Goal: Task Accomplishment & Management: Complete application form

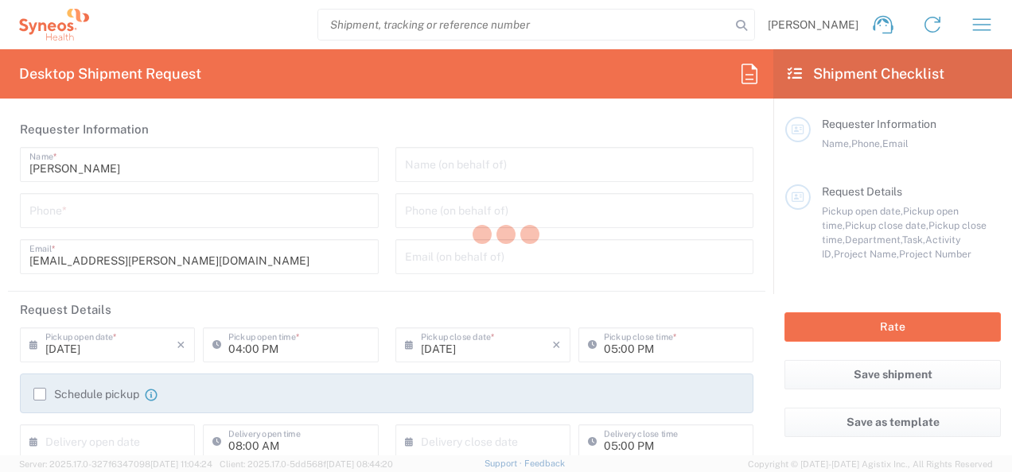
type input "INC Research Clin Svcs [GEOGRAPHIC_DATA]"
type input "[GEOGRAPHIC_DATA]"
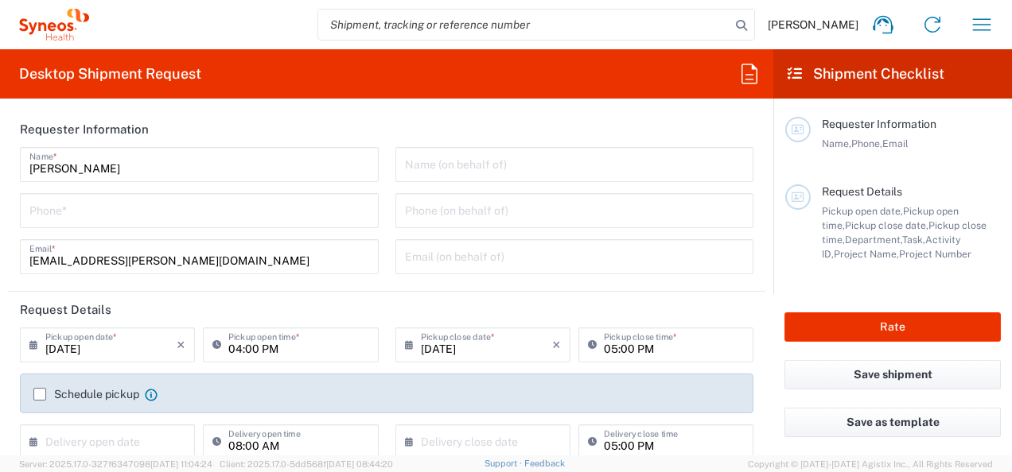
type input "3243"
click at [118, 169] on input "[PERSON_NAME]" at bounding box center [199, 164] width 340 height 28
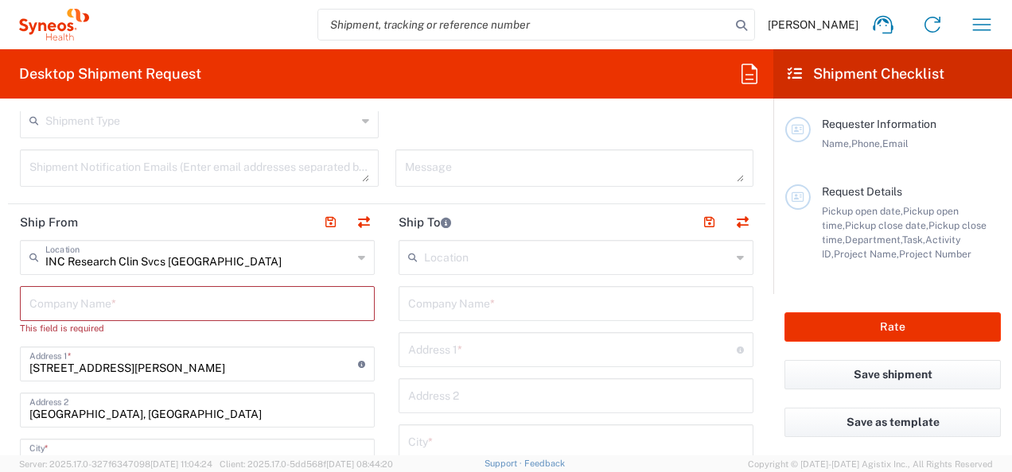
scroll to position [557, 0]
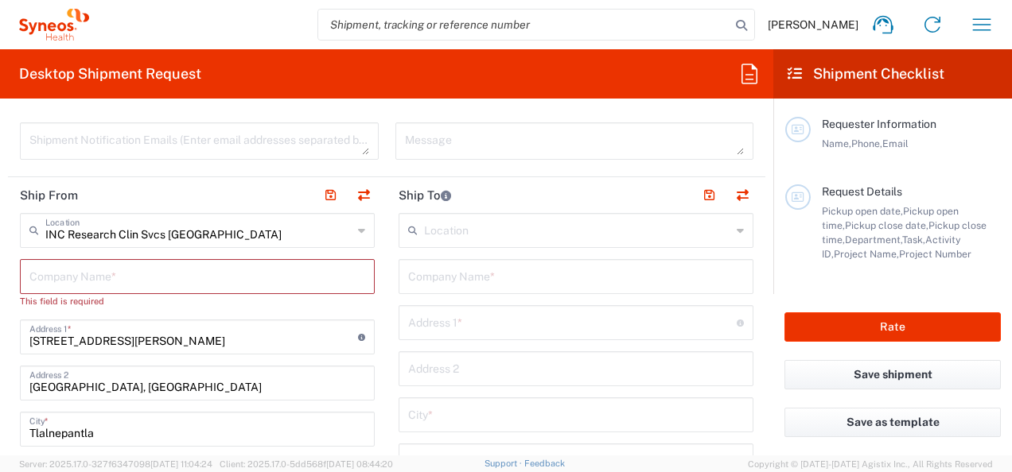
click at [134, 266] on input "text" at bounding box center [197, 276] width 336 height 28
type input "S"
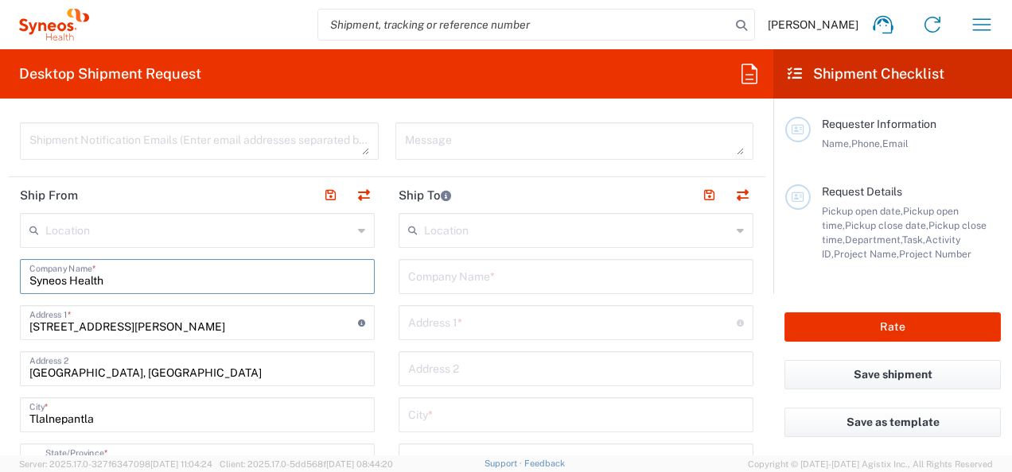
type input "Syneos Health"
click at [469, 284] on input "text" at bounding box center [576, 276] width 336 height 28
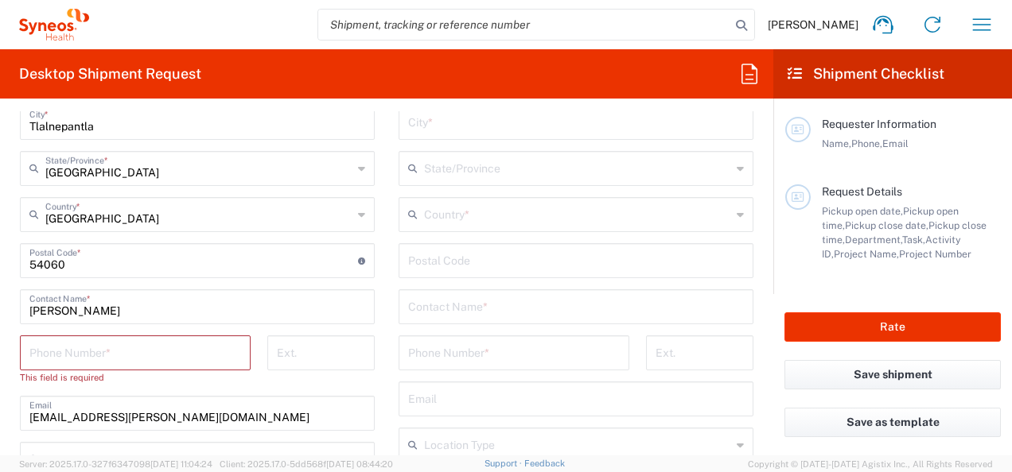
scroll to position [875, 0]
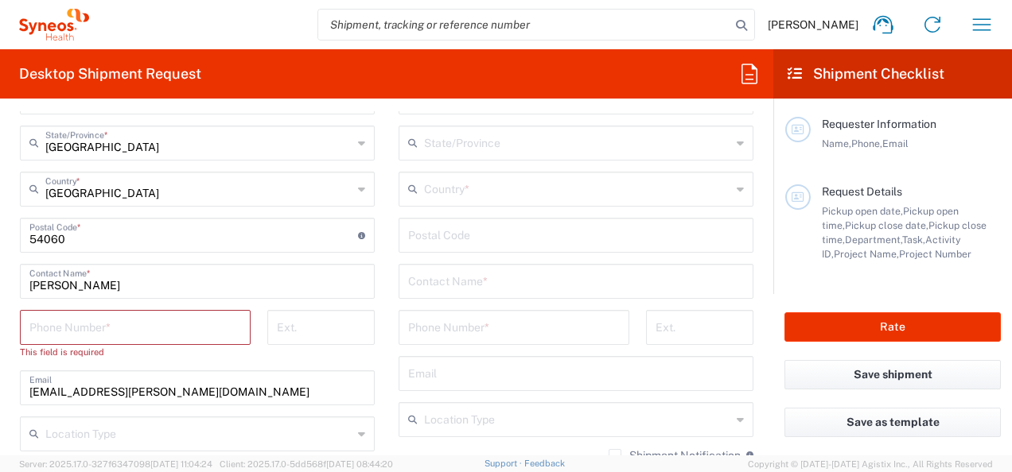
type input "HOME"
drag, startPoint x: 115, startPoint y: 285, endPoint x: 21, endPoint y: 285, distance: 93.8
click at [21, 285] on div "[PERSON_NAME] Contact Name *" at bounding box center [197, 281] width 355 height 35
click at [128, 326] on input "tel" at bounding box center [135, 327] width 212 height 28
type input "5565990091"
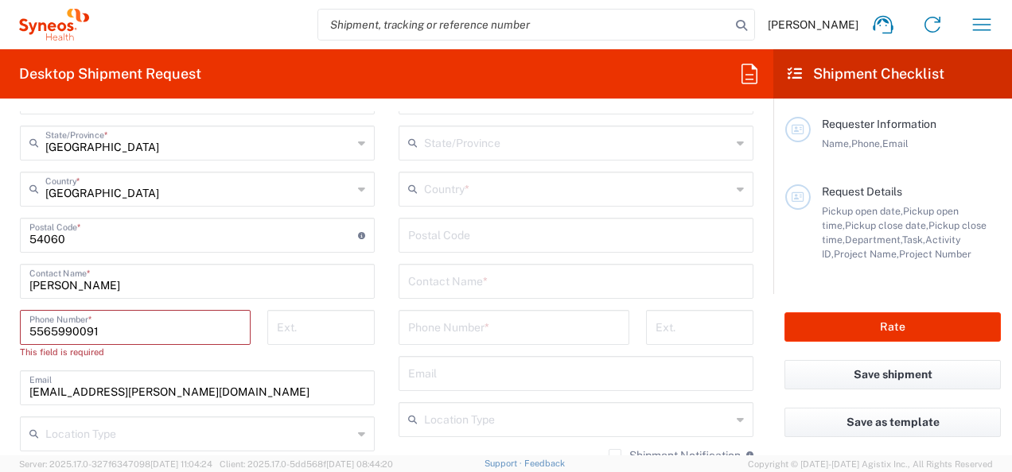
type input "3334056709"
type input "3243 DEPARTMENTAL EXPENSE"
type input "Arista 1443"
type input "[GEOGRAPHIC_DATA]"
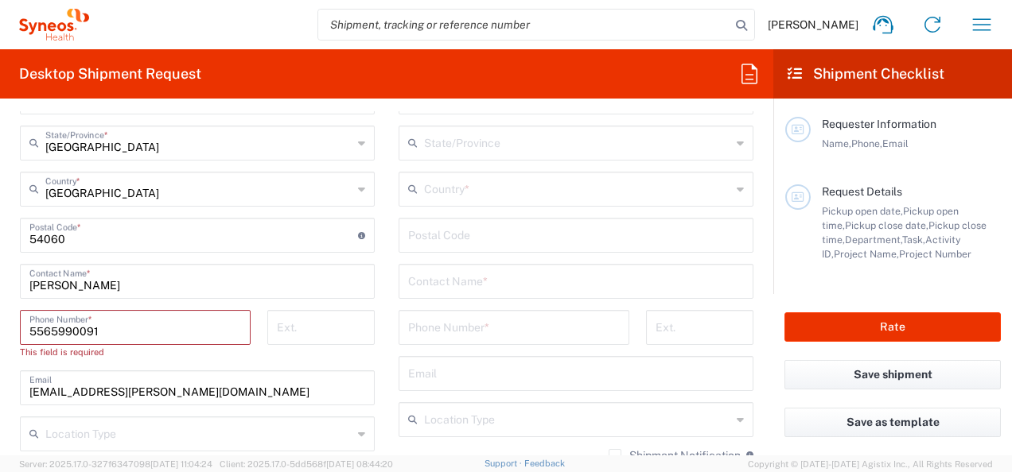
type input "[GEOGRAPHIC_DATA]"
type input "44200"
type input "[PERSON_NAME]"
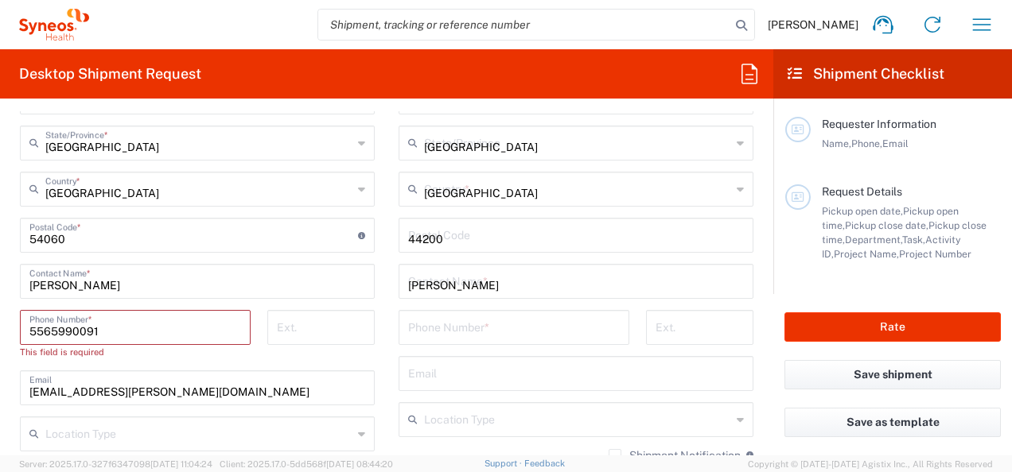
type input "3334056709"
type input "[EMAIL_ADDRESS][PERSON_NAME][DOMAIN_NAME]"
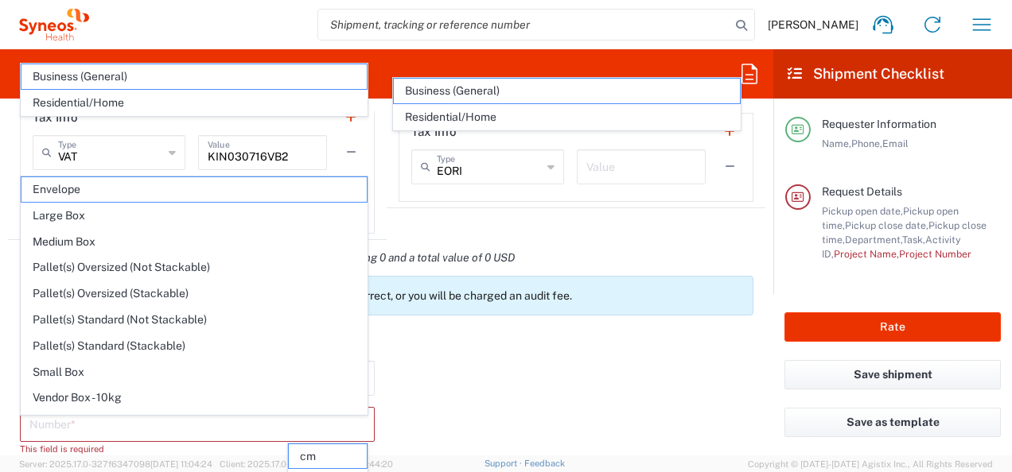
scroll to position [1195, 0]
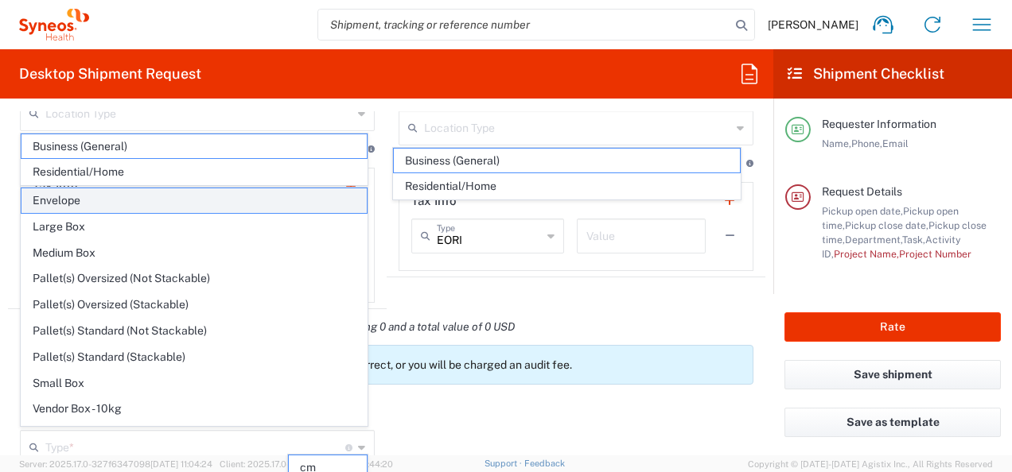
click at [68, 205] on span "Envelope" at bounding box center [193, 200] width 345 height 25
type input "Envelope"
type input "1"
type input "9.5"
type input "12.5"
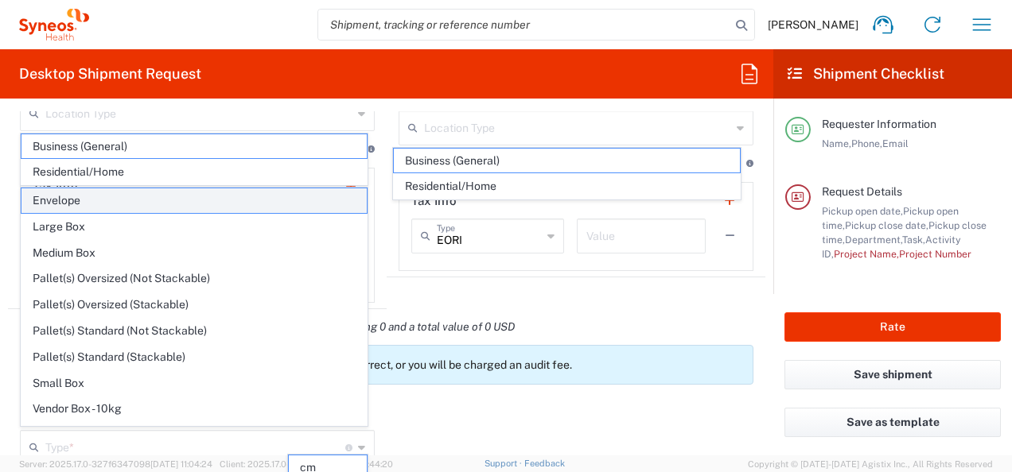
type input "0.25"
type input "in"
type input "0.45"
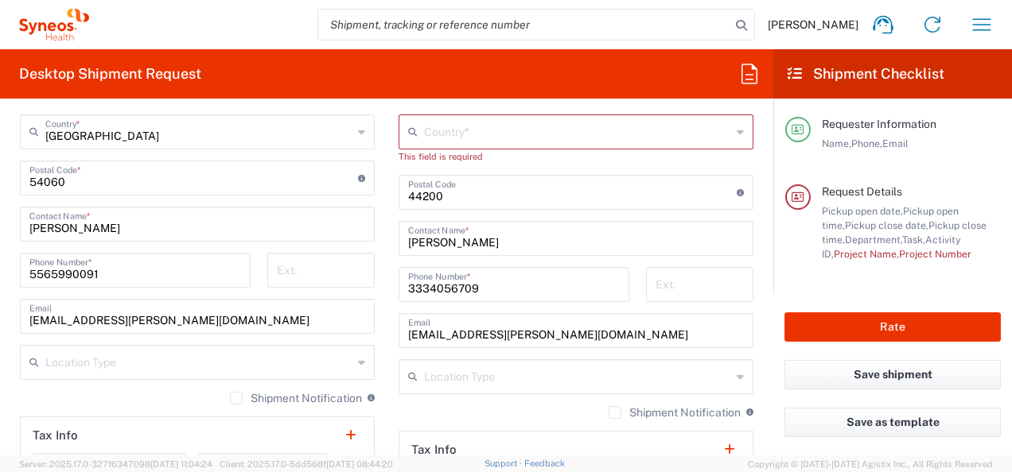
scroll to position [957, 0]
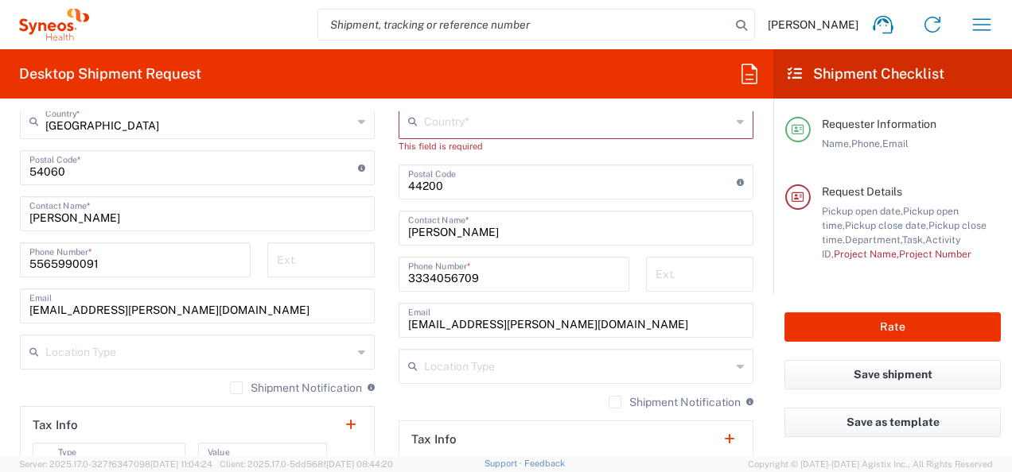
click at [94, 305] on input "[EMAIL_ADDRESS][PERSON_NAME][DOMAIN_NAME]" at bounding box center [197, 305] width 336 height 28
drag, startPoint x: 247, startPoint y: 315, endPoint x: 0, endPoint y: 318, distance: 246.5
click at [0, 317] on html "[PERSON_NAME] Home Shipment estimator Shipment tracking Desktop shipment reques…" at bounding box center [506, 236] width 1012 height 472
paste input "riadelcarmen.figuer"
type input "[EMAIL_ADDRESS][PERSON_NAME][DOMAIN_NAME]"
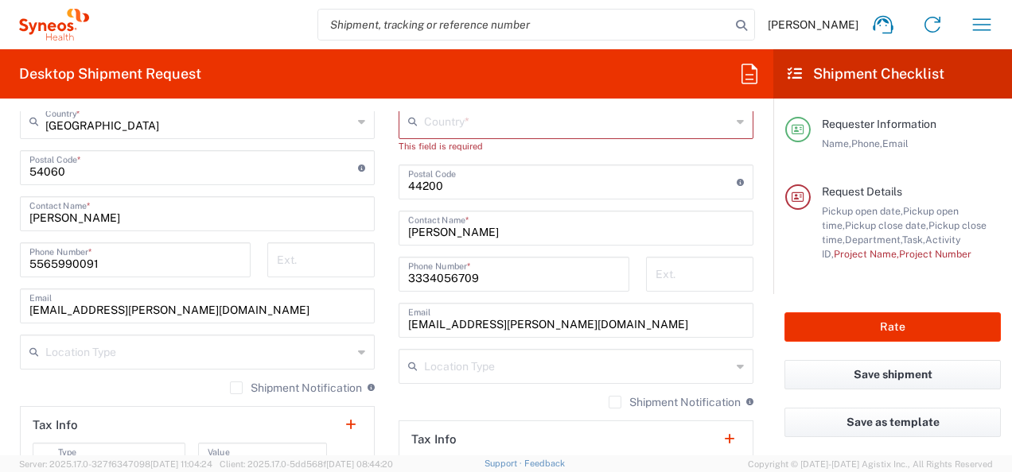
click at [375, 331] on main "Location [PERSON_NAME] LLC-[GEOGRAPHIC_DATA] [GEOGRAPHIC_DATA] [GEOGRAPHIC_DATA…" at bounding box center [197, 184] width 379 height 714
click at [358, 350] on icon at bounding box center [361, 352] width 7 height 25
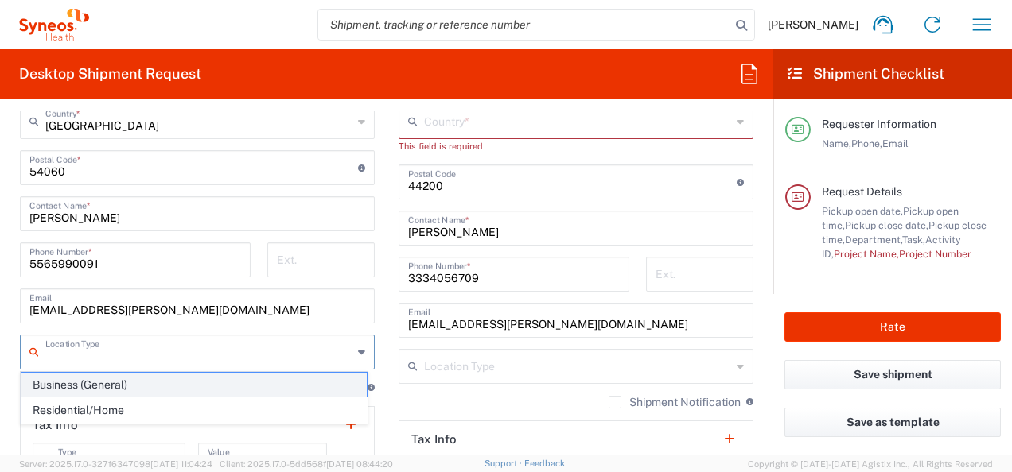
click at [111, 386] on span "Business (General)" at bounding box center [193, 385] width 345 height 25
type input "Business (General)"
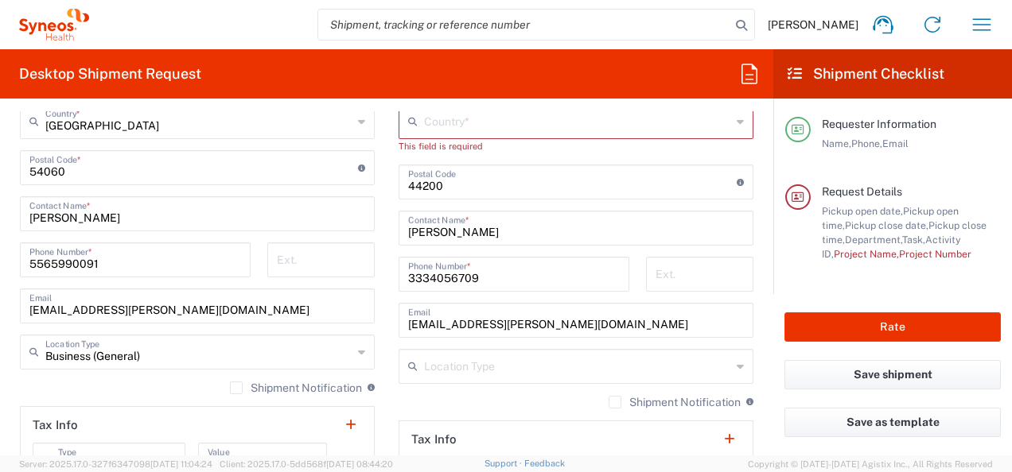
click at [386, 347] on main "Location [PERSON_NAME] LLC-[GEOGRAPHIC_DATA] [GEOGRAPHIC_DATA] [GEOGRAPHIC_DATA…" at bounding box center [575, 168] width 379 height 682
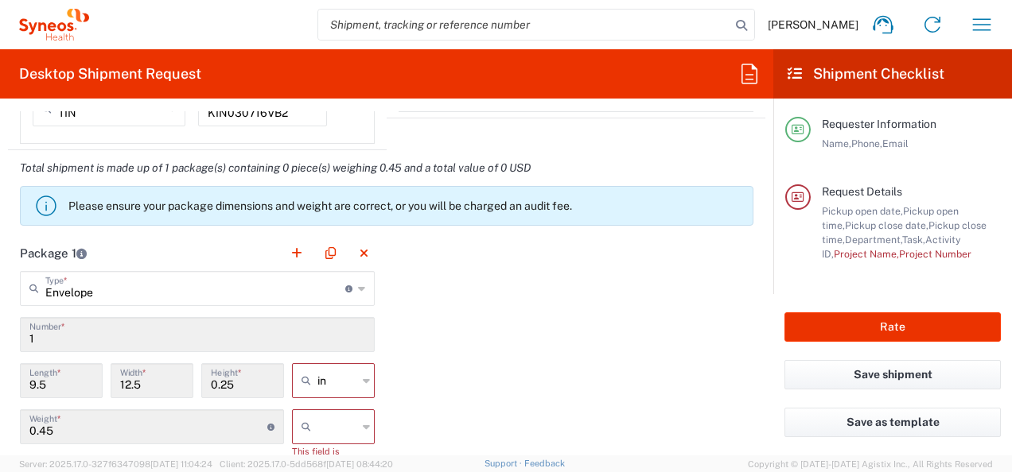
scroll to position [1434, 0]
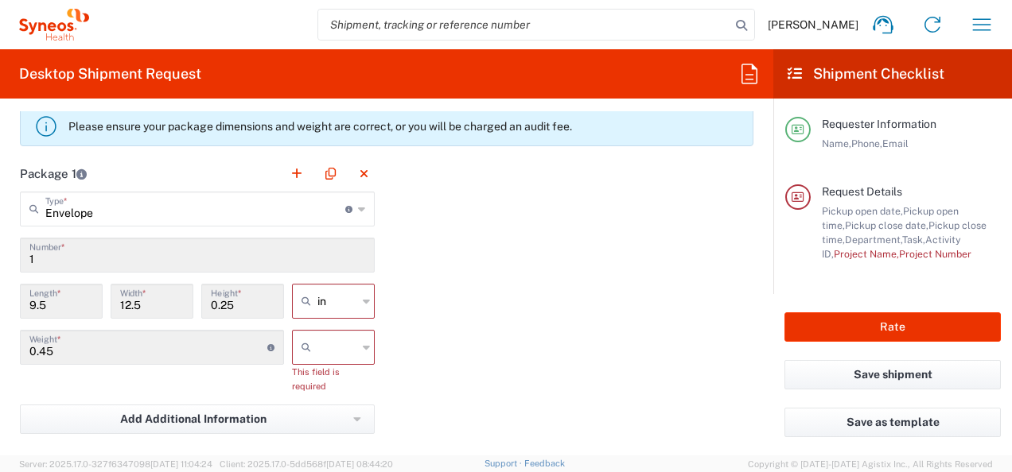
click at [353, 295] on div "in" at bounding box center [333, 301] width 83 height 35
click at [308, 360] on span "cm" at bounding box center [328, 359] width 78 height 25
type input "24.13"
type input "31.75"
type input "0.64"
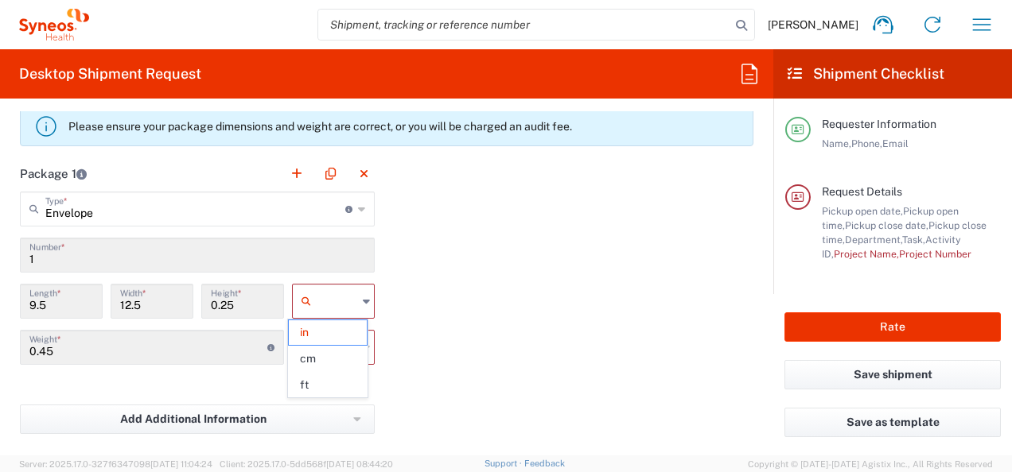
type input "cm"
click at [337, 346] on input "text" at bounding box center [337, 347] width 40 height 25
click at [320, 379] on span "kgs" at bounding box center [328, 379] width 78 height 25
type input "kgs"
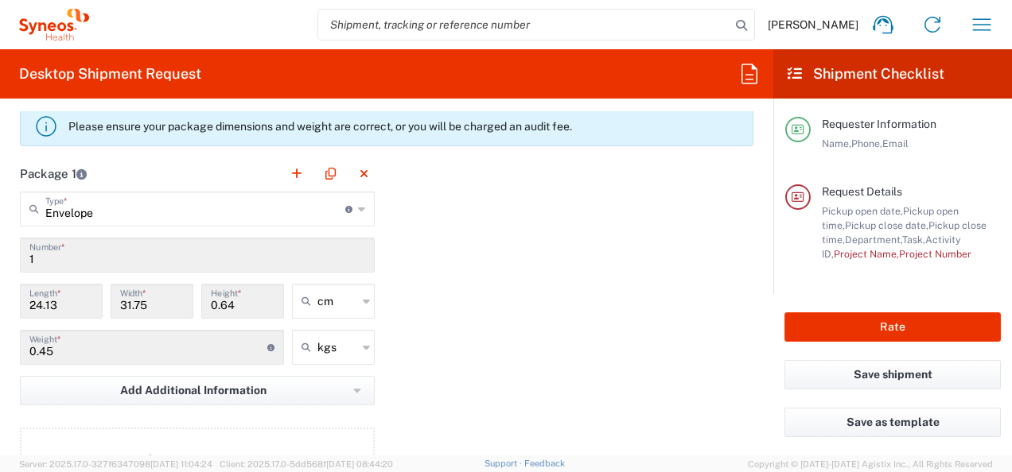
click at [418, 324] on div "Package 1 Envelope Type * Material used to package goods Envelope Large Box Med…" at bounding box center [386, 330] width 757 height 349
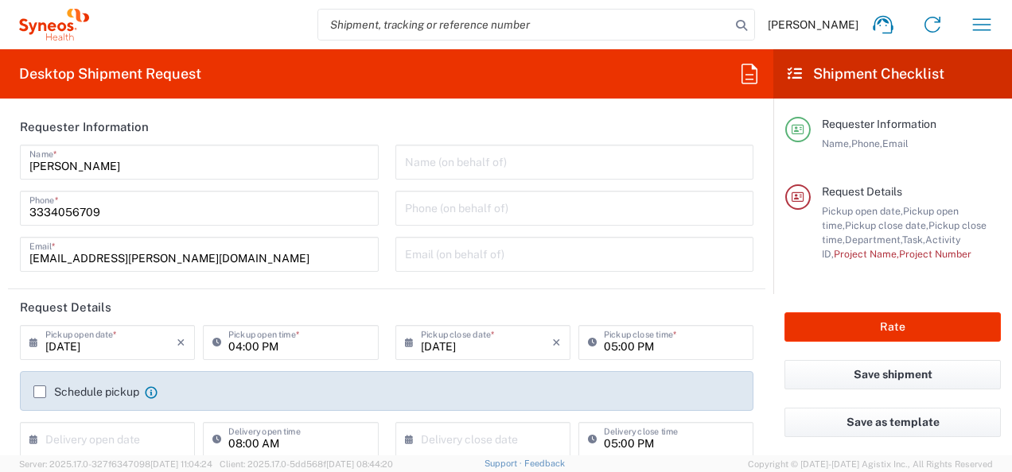
scroll to position [0, 0]
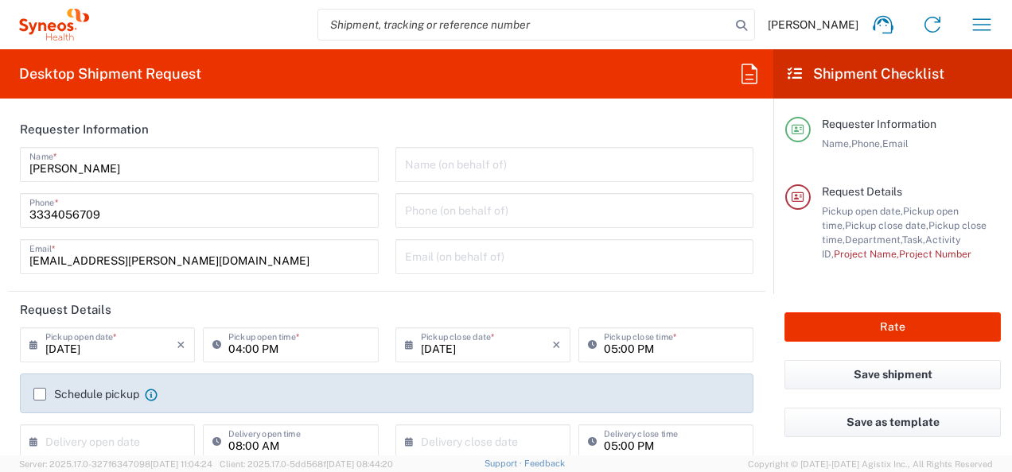
click at [386, 238] on div "Name (on behalf of) Phone (on behalf of) Email (on behalf of)" at bounding box center [573, 216] width 375 height 138
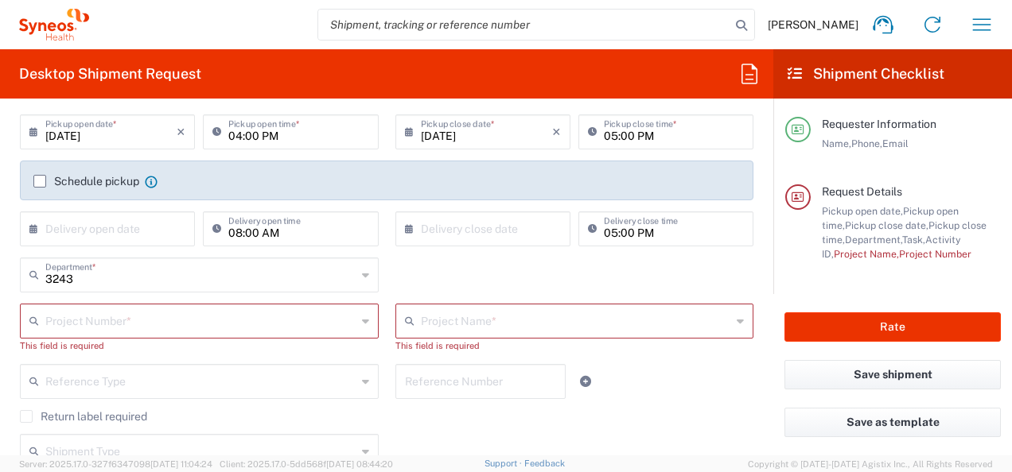
scroll to position [239, 0]
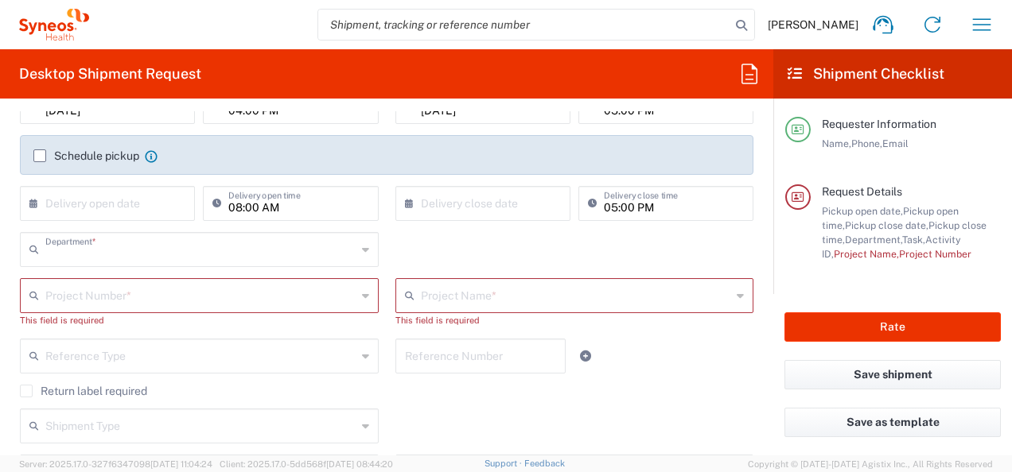
click at [274, 255] on input "text" at bounding box center [200, 249] width 311 height 28
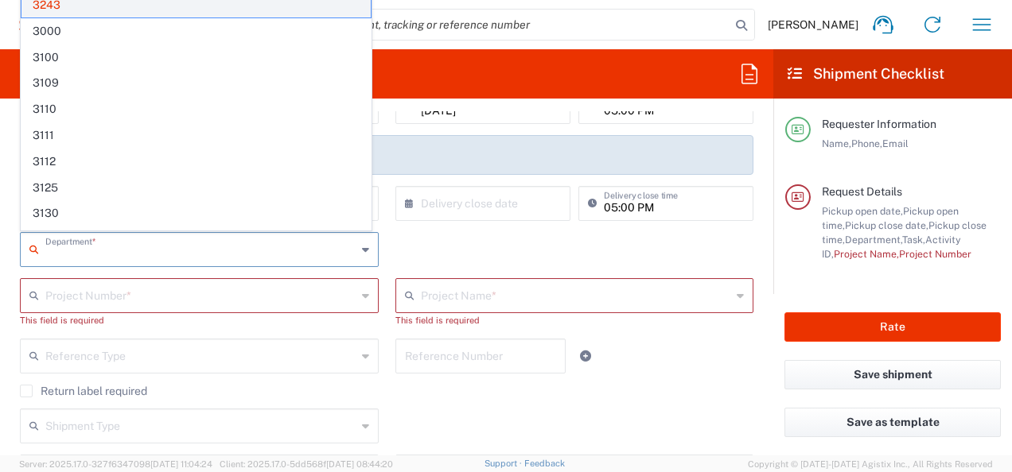
click at [45, 6] on span "3243" at bounding box center [195, 5] width 349 height 25
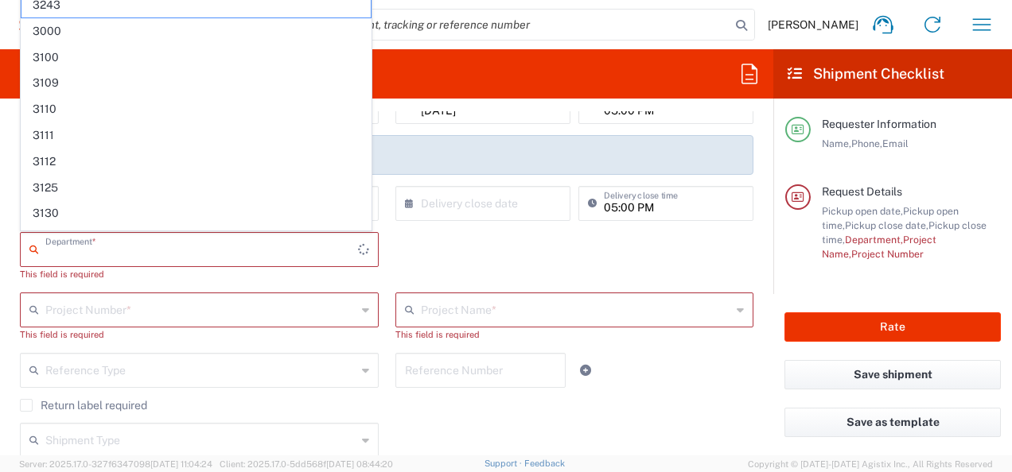
click at [147, 245] on input "text" at bounding box center [201, 249] width 313 height 28
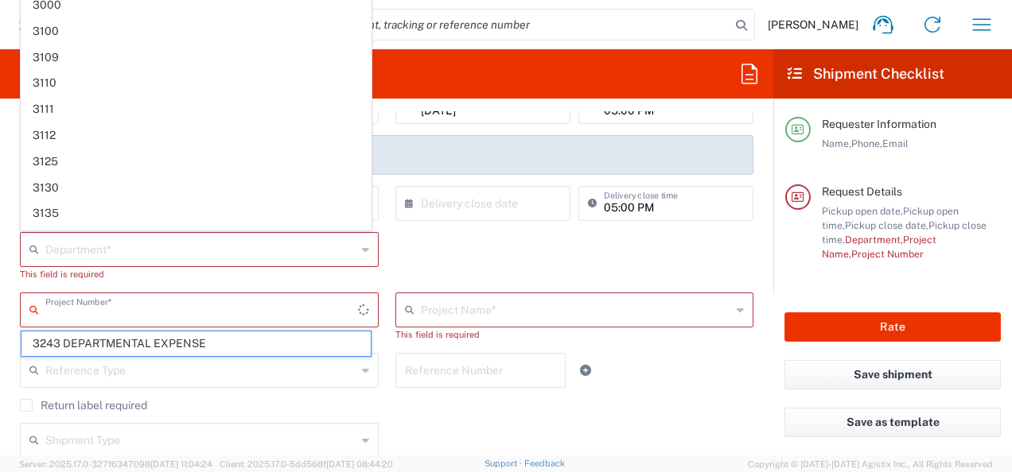
click at [118, 318] on input "text" at bounding box center [201, 309] width 313 height 28
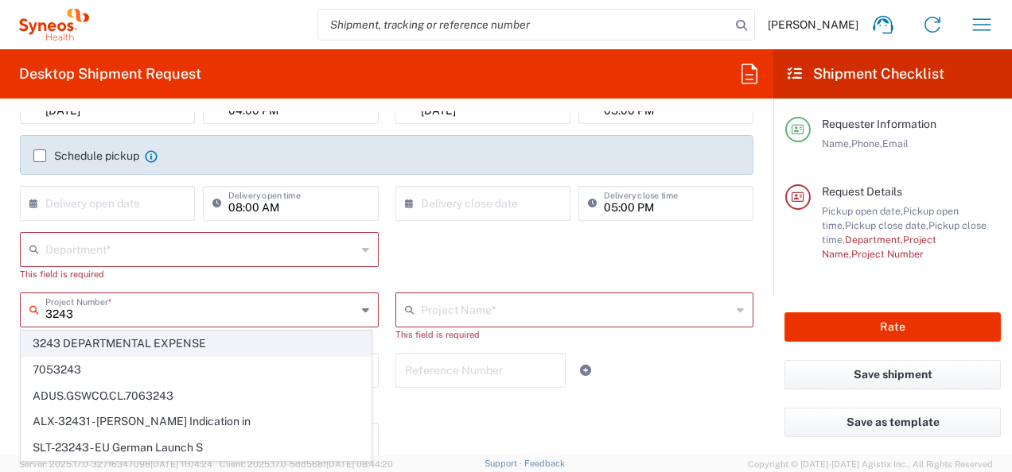
click at [113, 339] on span "3243 DEPARTMENTAL EXPENSE" at bounding box center [195, 344] width 349 height 25
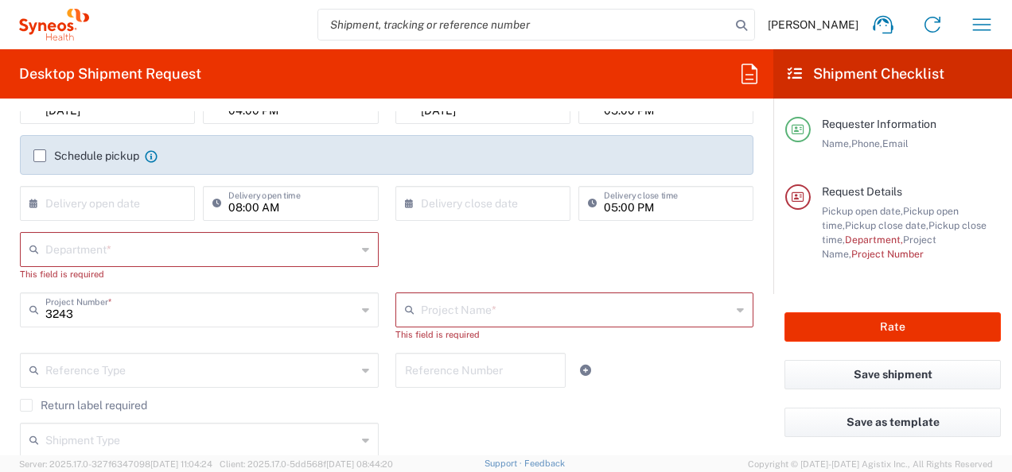
type input "3243 DEPARTMENTAL EXPENSE"
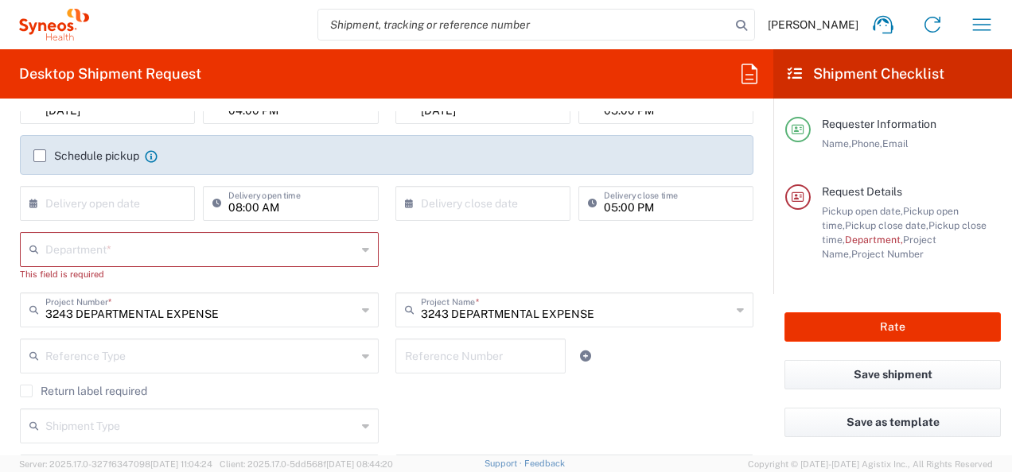
click at [475, 247] on div "Department * 3000 3100 3109 3110 3111 3112 3125 3130 3135 3136 3150 3155 3165 3…" at bounding box center [387, 262] width 750 height 60
click at [351, 243] on div "Department *" at bounding box center [199, 249] width 359 height 35
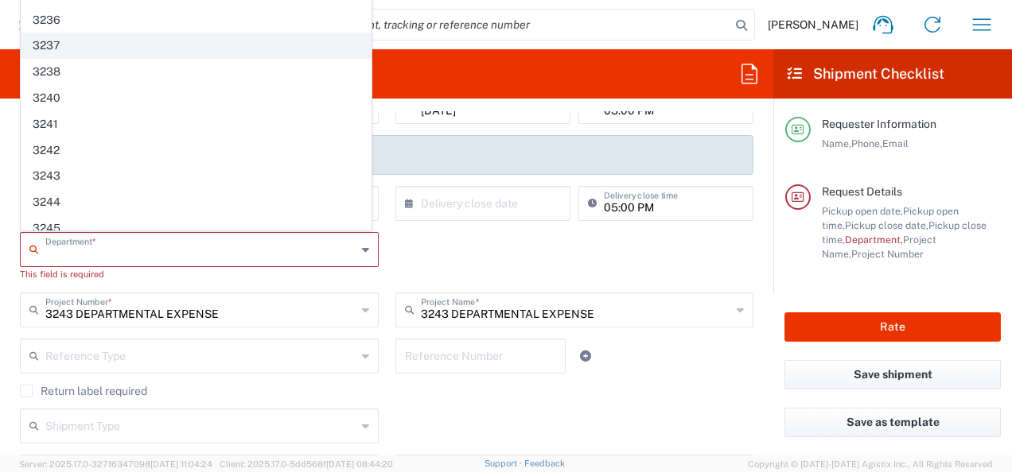
scroll to position [1193, 0]
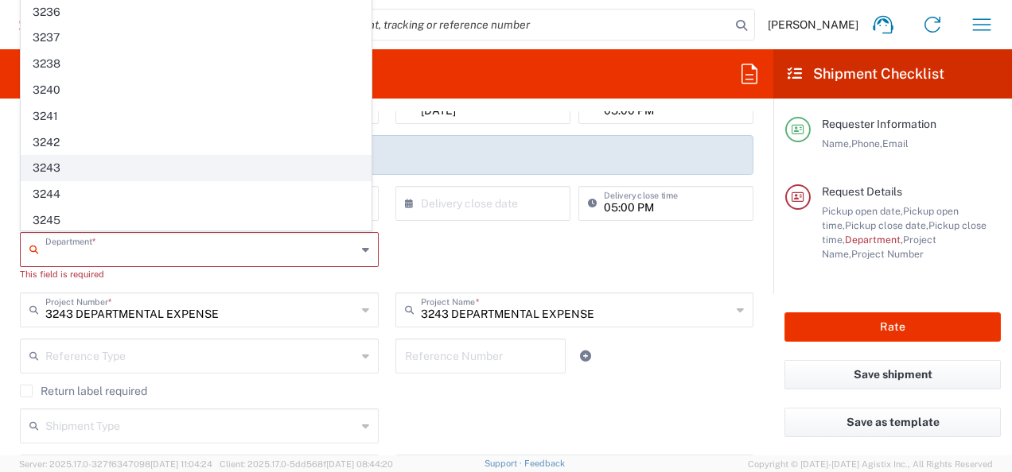
click at [75, 156] on span "3243" at bounding box center [195, 168] width 349 height 25
type input "3243"
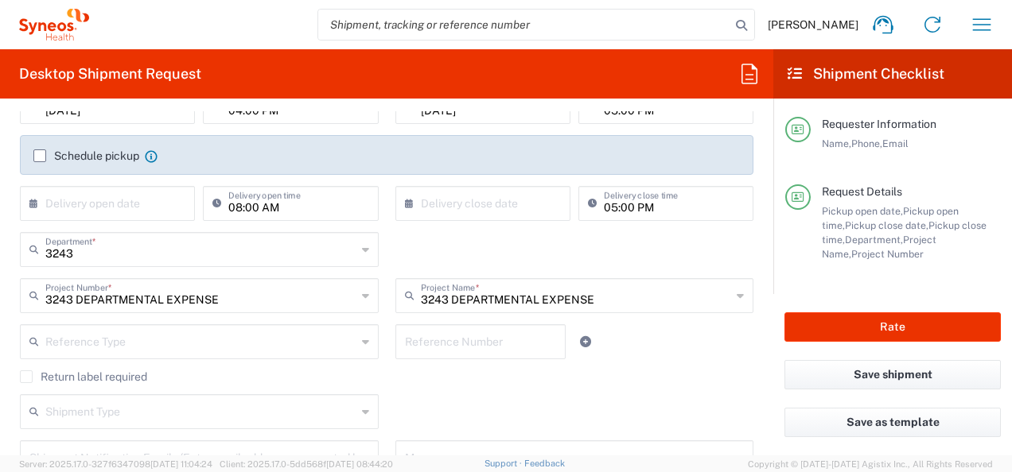
click at [414, 261] on div "3243 Department * 3000 3100 3109 3110 3111 3112 3125 3130 3135 3136 3150 3155 3…" at bounding box center [387, 255] width 750 height 46
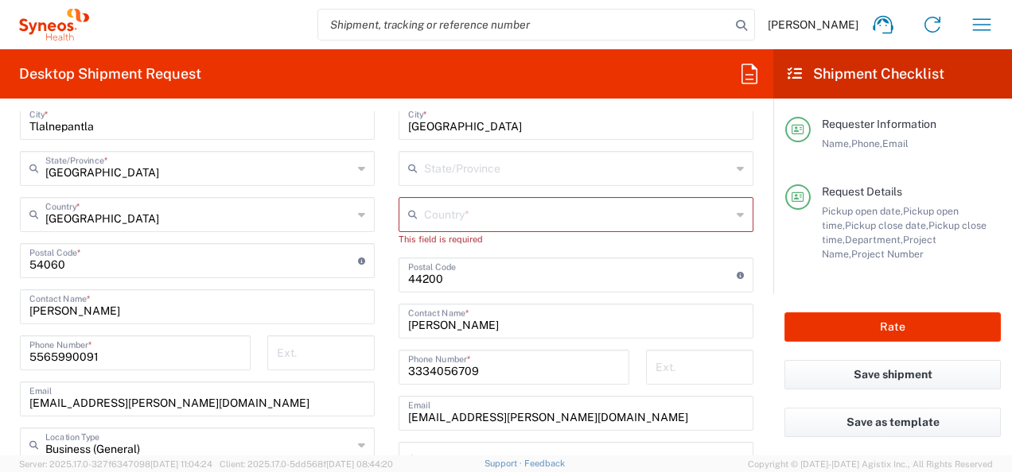
scroll to position [875, 0]
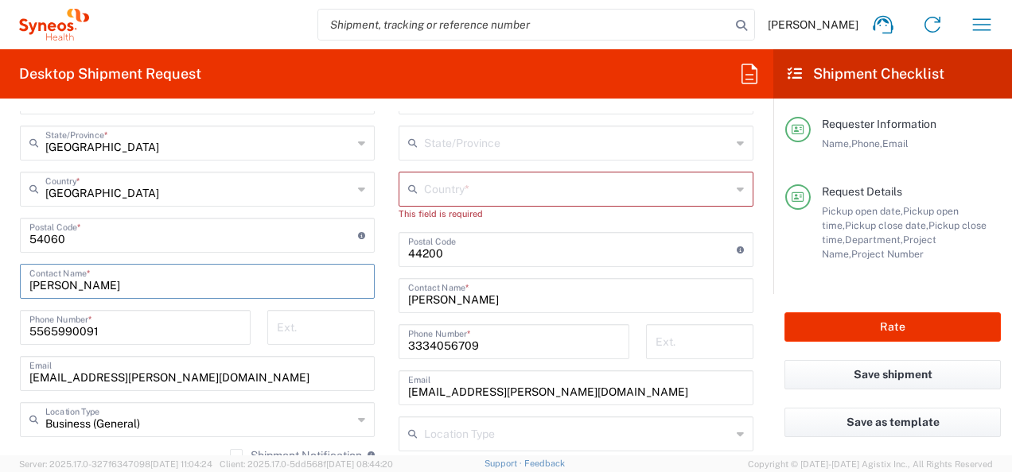
drag, startPoint x: 108, startPoint y: 284, endPoint x: 10, endPoint y: 283, distance: 98.6
click at [10, 283] on main "Location [PERSON_NAME] LLC-[GEOGRAPHIC_DATA] [GEOGRAPHIC_DATA] [GEOGRAPHIC_DATA…" at bounding box center [197, 252] width 379 height 714
click at [375, 262] on main "Location [PERSON_NAME] LLC-[GEOGRAPHIC_DATA] [GEOGRAPHIC_DATA] [GEOGRAPHIC_DATA…" at bounding box center [197, 252] width 379 height 714
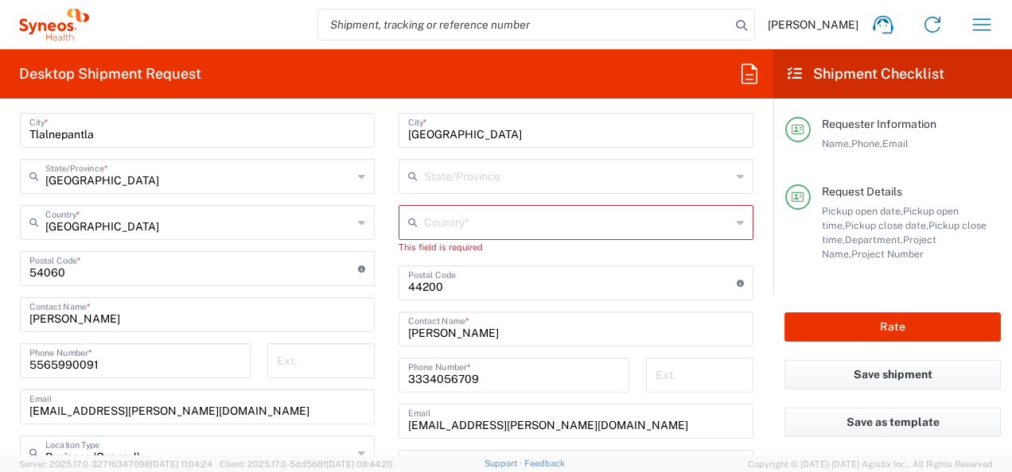
scroll to position [954, 0]
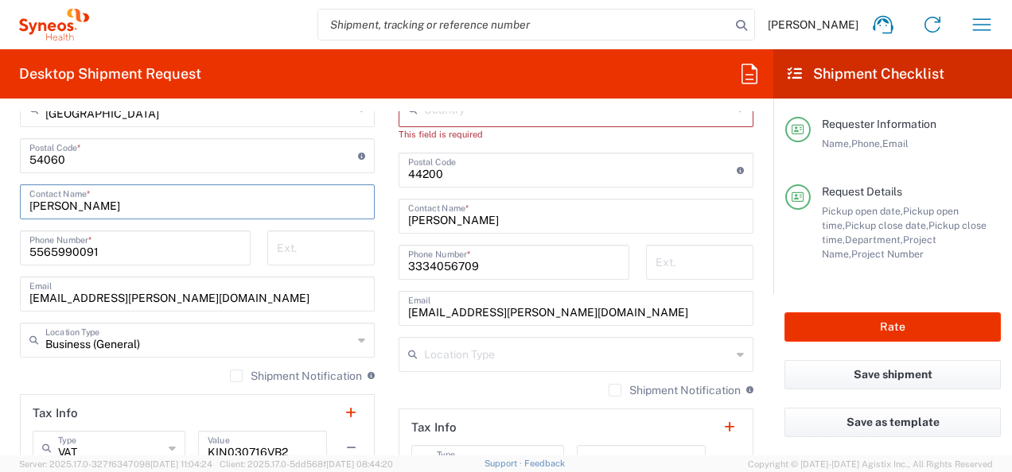
drag, startPoint x: 103, startPoint y: 206, endPoint x: 6, endPoint y: 218, distance: 97.7
click at [1, 216] on form "Requester Information [PERSON_NAME] Name * [PHONE_NUMBER] Phone * [PERSON_NAME]…" at bounding box center [386, 283] width 773 height 344
type input "[PERSON_NAME] Del [PERSON_NAME]"
click at [372, 234] on div "Ext." at bounding box center [321, 254] width 124 height 46
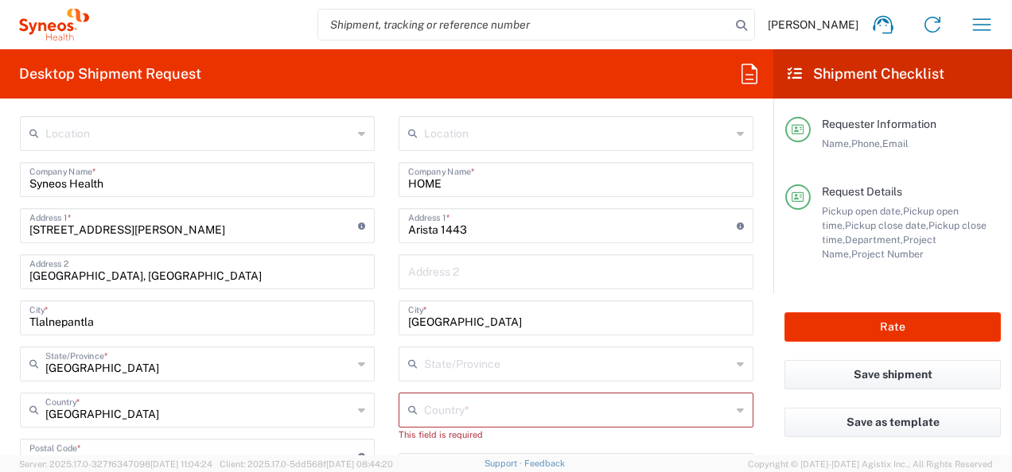
scroll to position [557, 0]
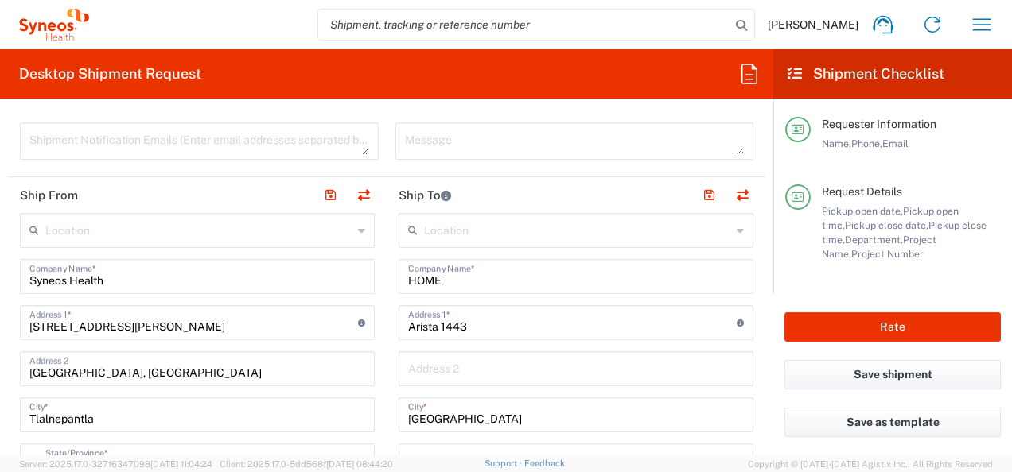
click at [464, 375] on input "text" at bounding box center [576, 368] width 336 height 28
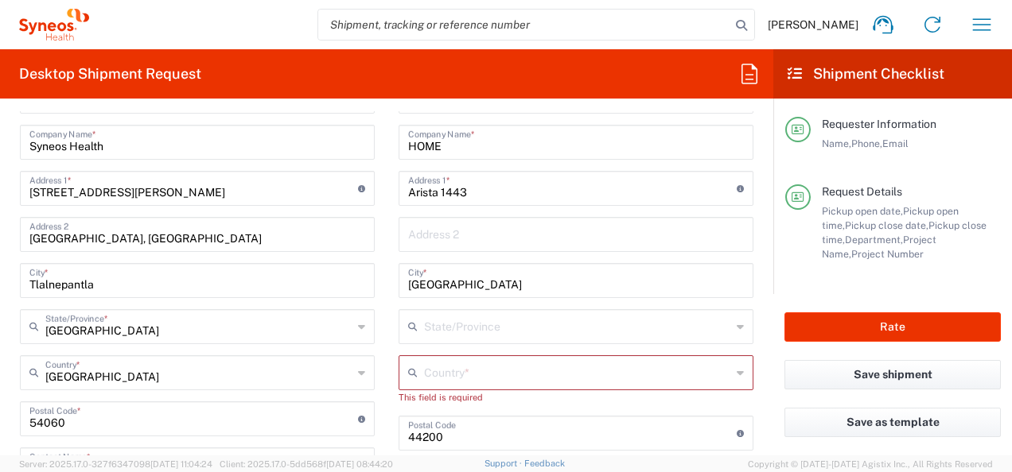
scroll to position [716, 0]
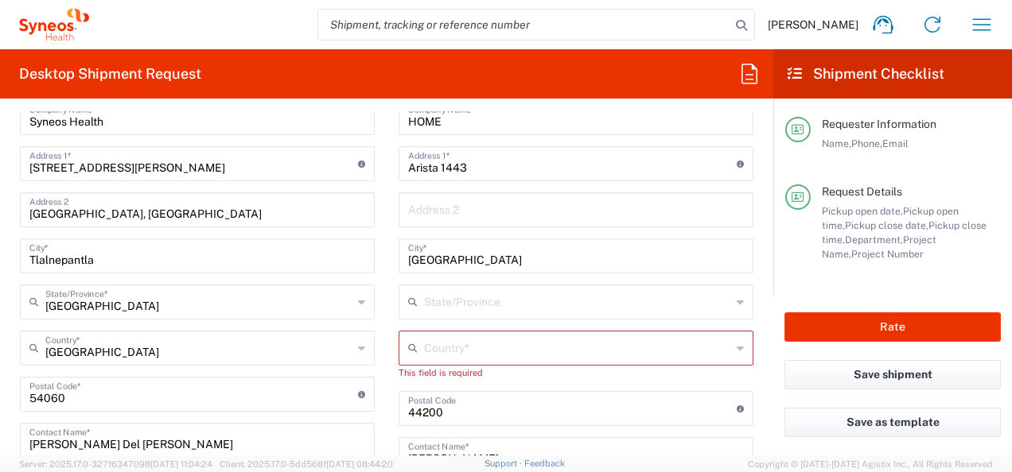
click at [501, 297] on input "text" at bounding box center [577, 301] width 307 height 28
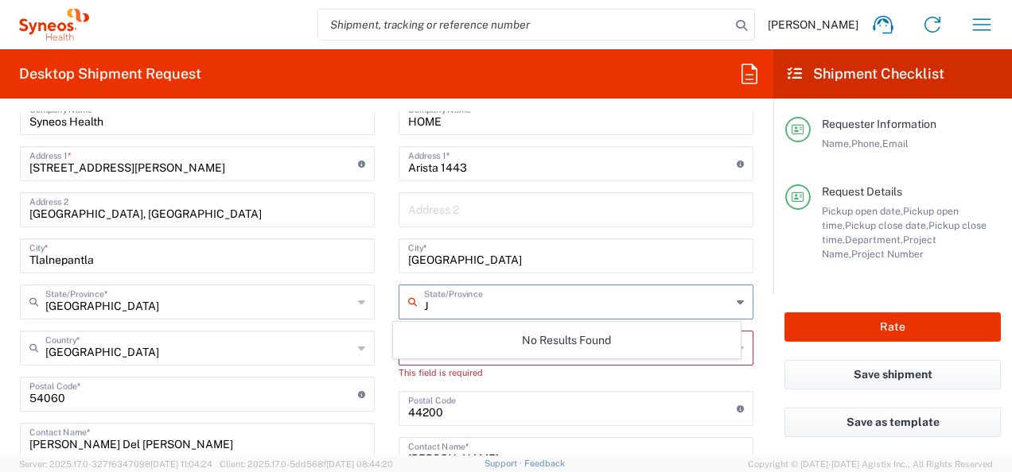
type input "J"
click at [754, 361] on form "Requester Information [PERSON_NAME] Name * [PHONE_NUMBER] Phone * [PERSON_NAME]…" at bounding box center [386, 283] width 773 height 344
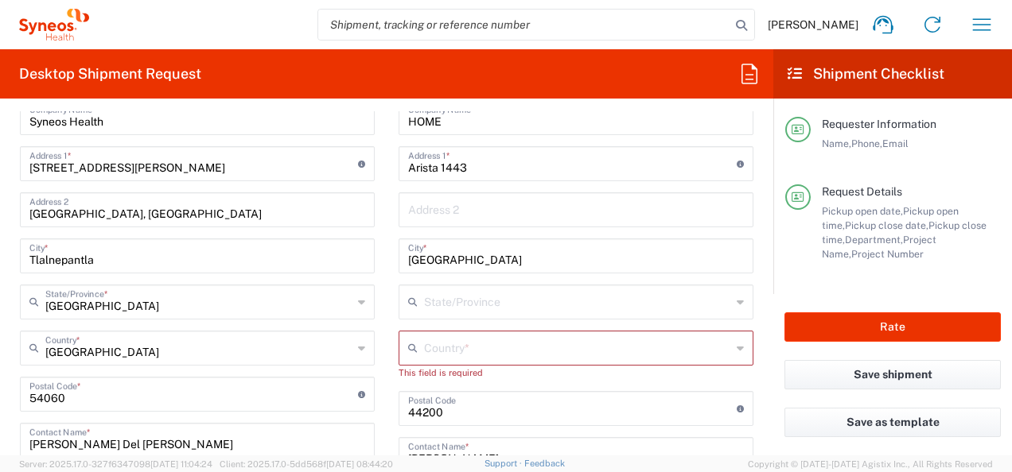
click at [657, 353] on input "text" at bounding box center [577, 347] width 307 height 28
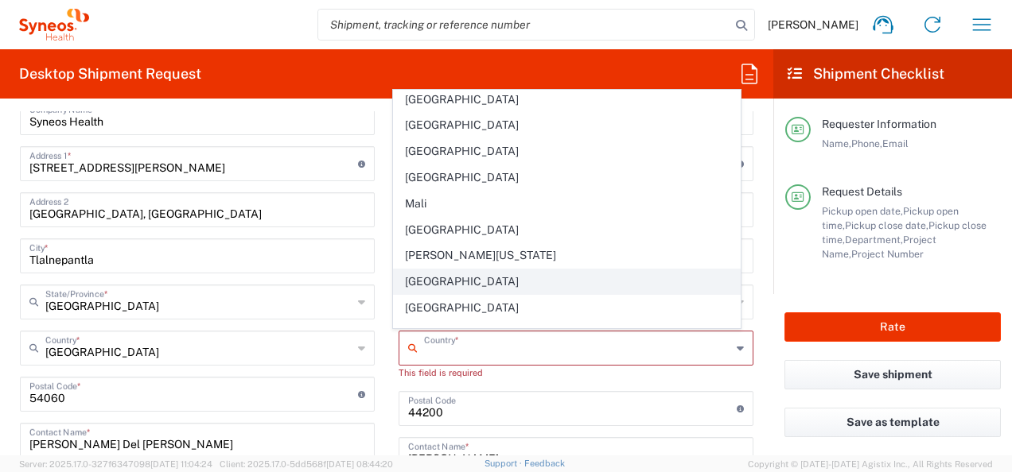
scroll to position [3419, 0]
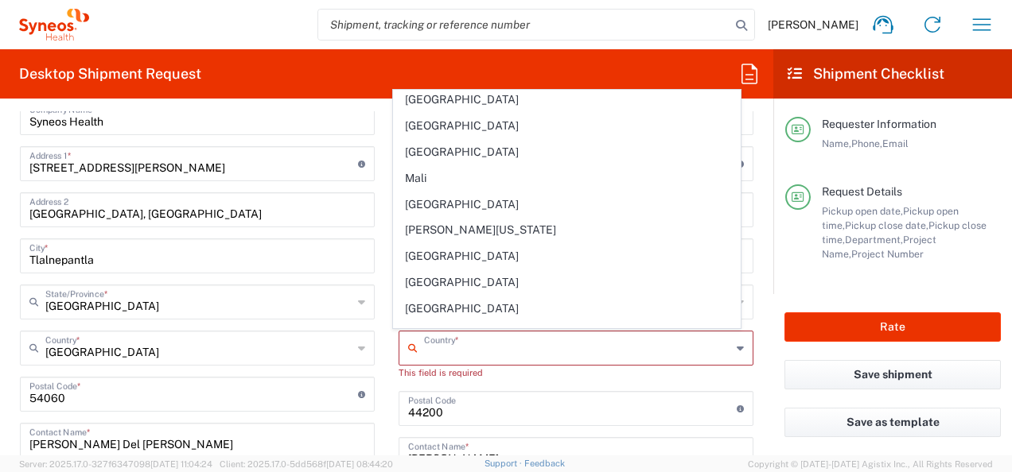
click at [418, 348] on span "[GEOGRAPHIC_DATA]" at bounding box center [566, 360] width 345 height 25
type input "[GEOGRAPHIC_DATA]"
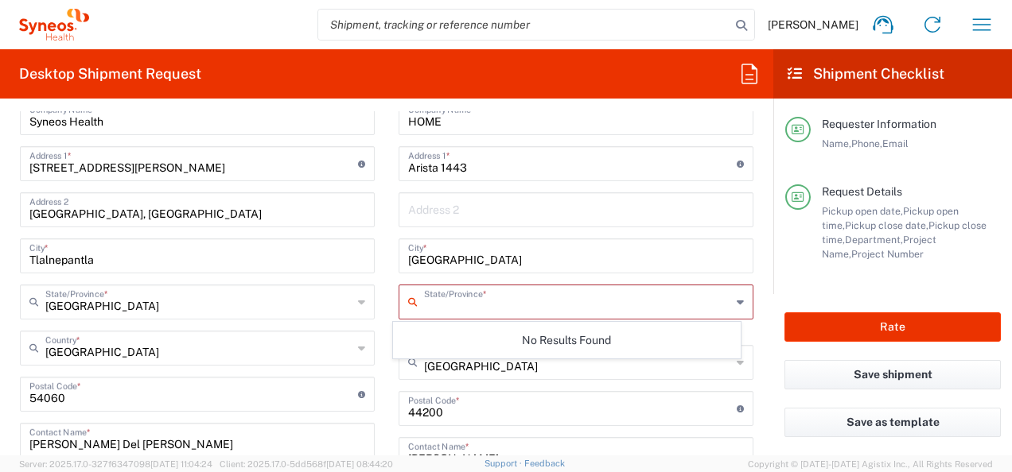
click at [659, 309] on input "text" at bounding box center [577, 301] width 307 height 28
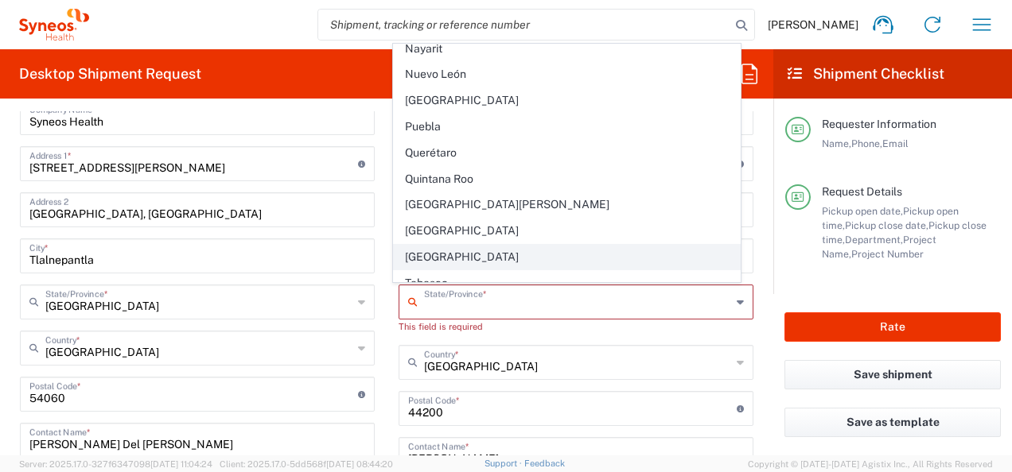
scroll to position [340, 0]
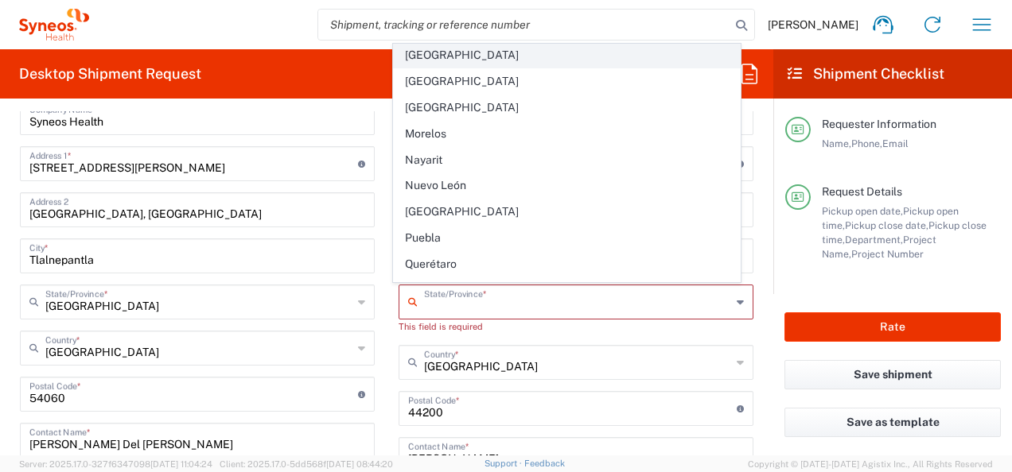
click at [427, 55] on span "[GEOGRAPHIC_DATA]" at bounding box center [566, 55] width 345 height 25
type input "[GEOGRAPHIC_DATA]"
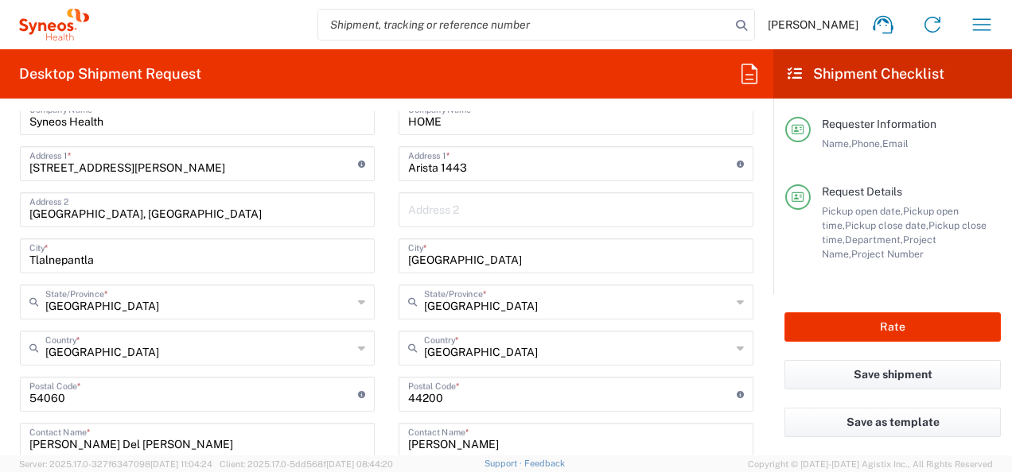
click at [752, 336] on form "Requester Information [PERSON_NAME] Name * [PHONE_NUMBER] Phone * [PERSON_NAME]…" at bounding box center [386, 283] width 773 height 344
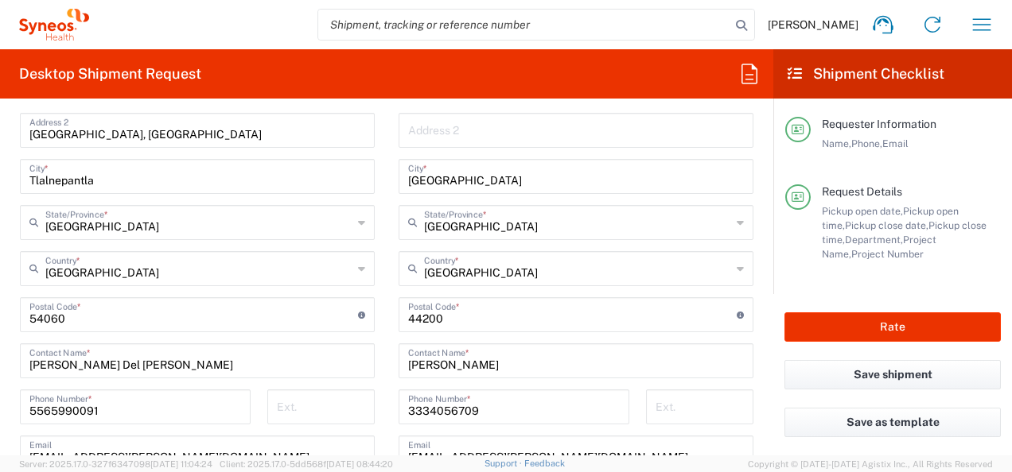
scroll to position [875, 0]
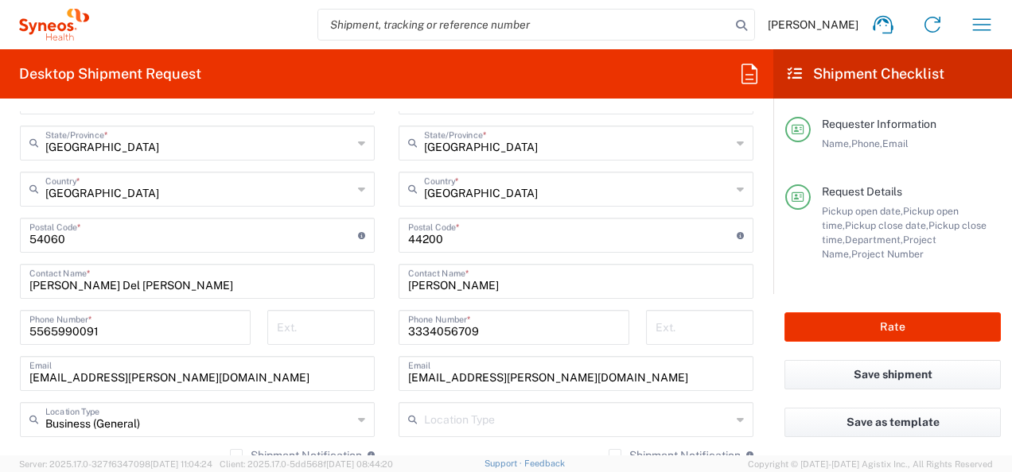
click at [386, 215] on main "Location [PERSON_NAME] LLC-[GEOGRAPHIC_DATA] [GEOGRAPHIC_DATA] [GEOGRAPHIC_DATA…" at bounding box center [575, 229] width 379 height 668
click at [387, 362] on main "Location [PERSON_NAME] LLC-[GEOGRAPHIC_DATA] [GEOGRAPHIC_DATA] [GEOGRAPHIC_DATA…" at bounding box center [575, 229] width 379 height 668
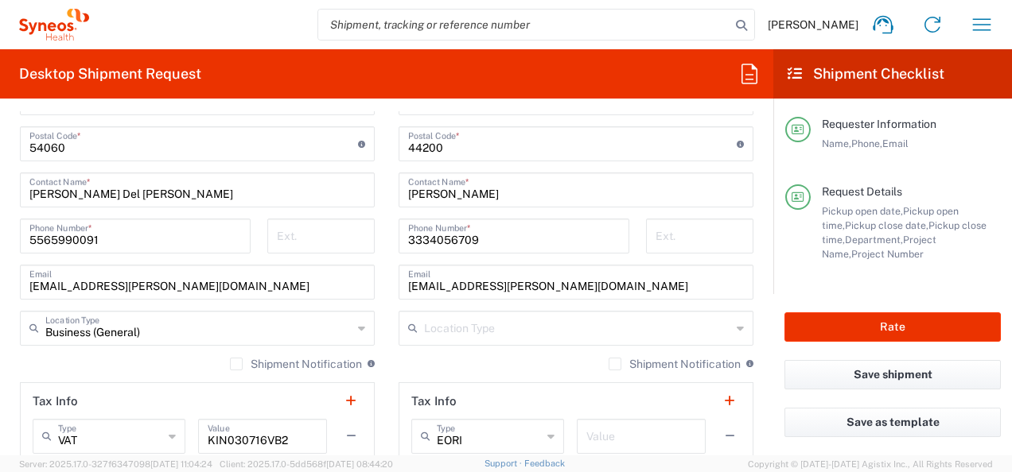
scroll to position [1034, 0]
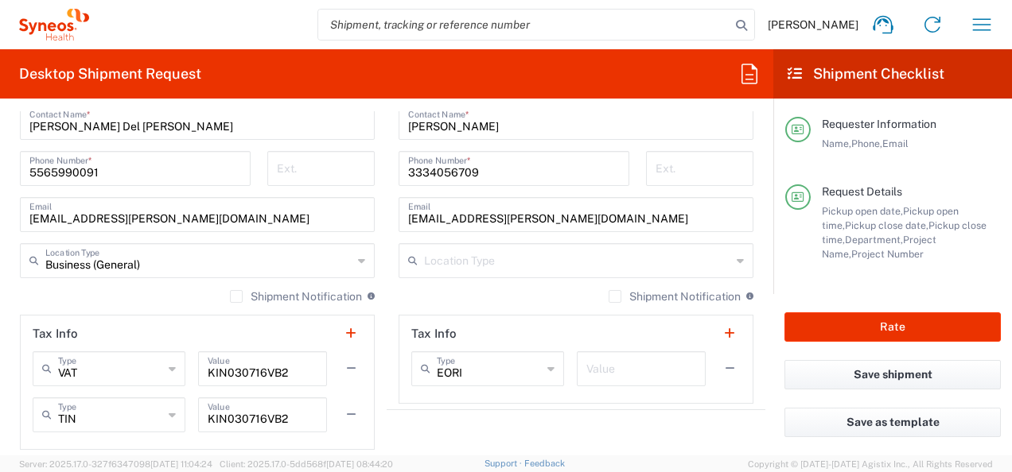
click at [736, 254] on icon at bounding box center [739, 260] width 7 height 25
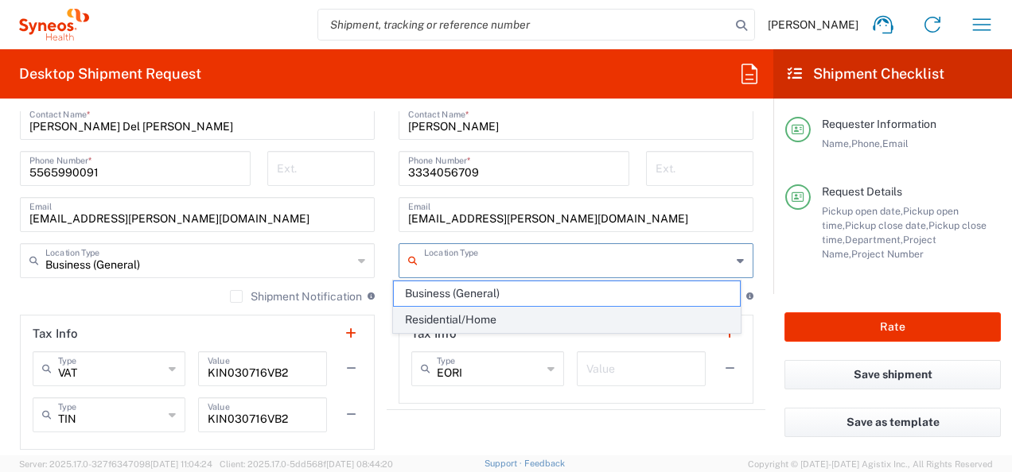
click at [468, 316] on span "Residential/Home" at bounding box center [566, 320] width 345 height 25
type input "Residential/Home"
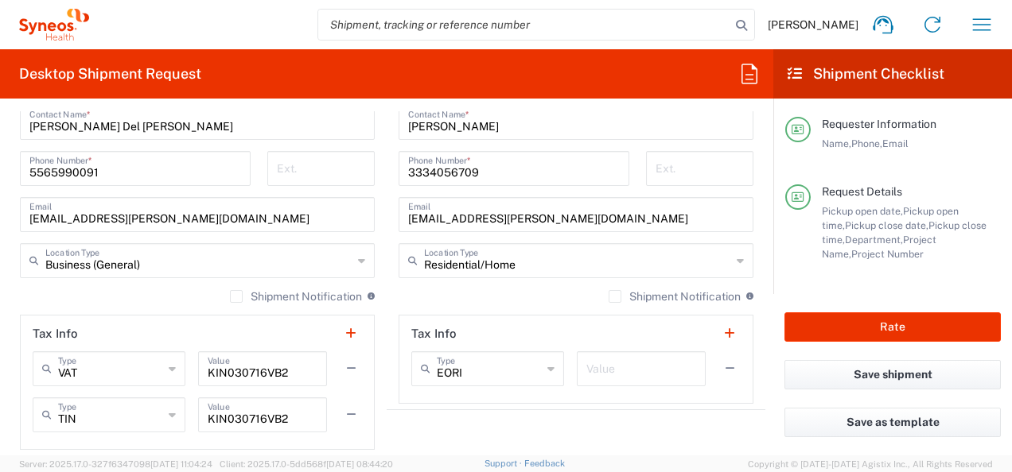
click at [386, 234] on main "Location [PERSON_NAME] LLC-[GEOGRAPHIC_DATA] [GEOGRAPHIC_DATA] [GEOGRAPHIC_DATA…" at bounding box center [575, 70] width 379 height 668
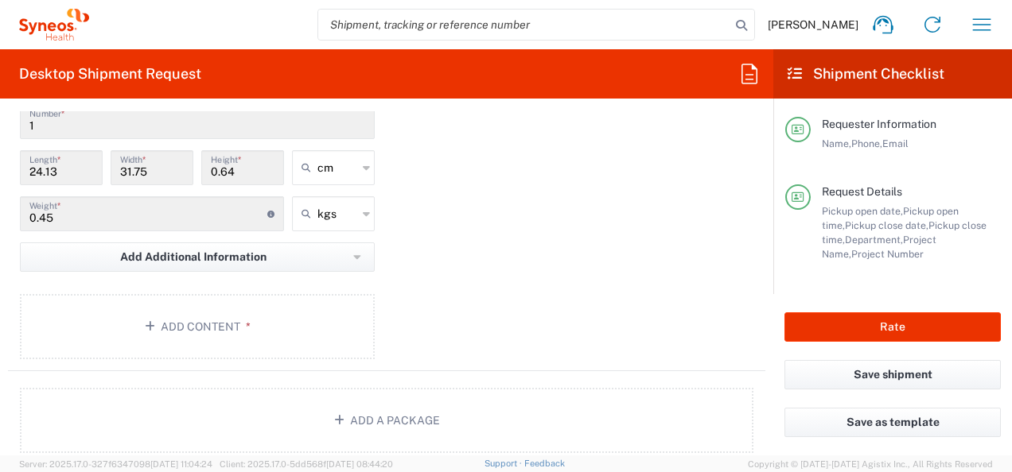
scroll to position [1590, 0]
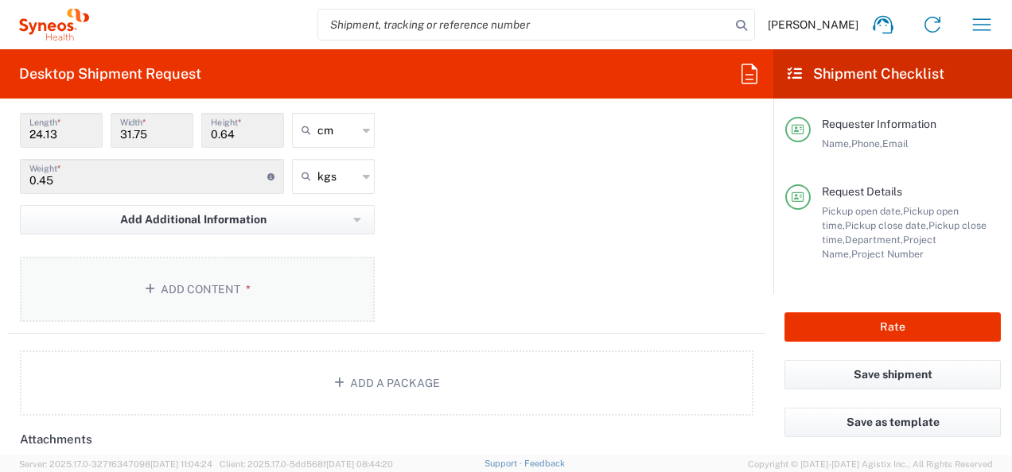
click at [206, 283] on button "Add Content *" at bounding box center [197, 289] width 355 height 65
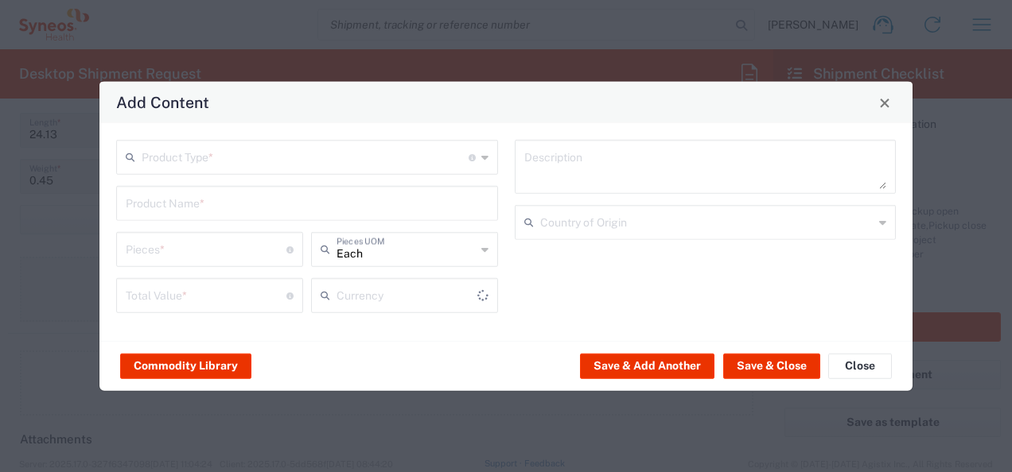
type input "US Dollar"
click at [429, 159] on input "text" at bounding box center [305, 156] width 327 height 28
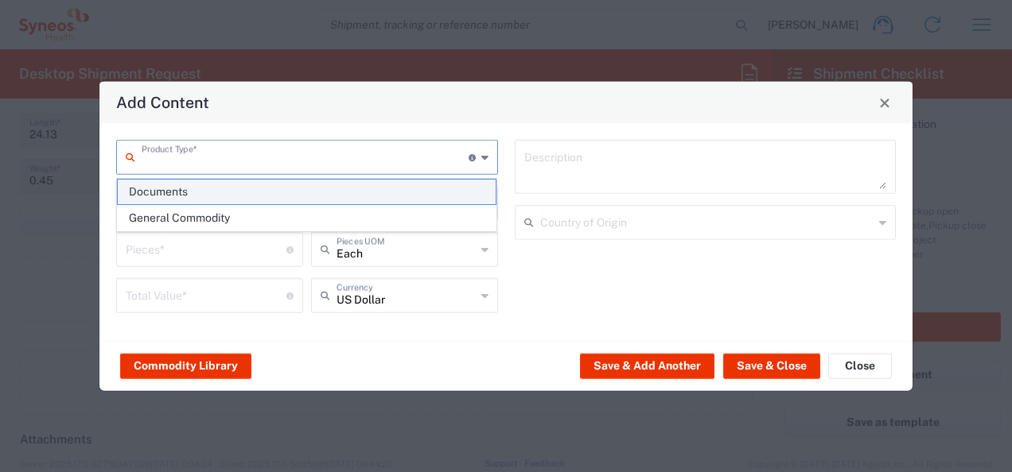
click at [169, 190] on span "Documents" at bounding box center [307, 192] width 379 height 25
type input "Documents"
type input "1"
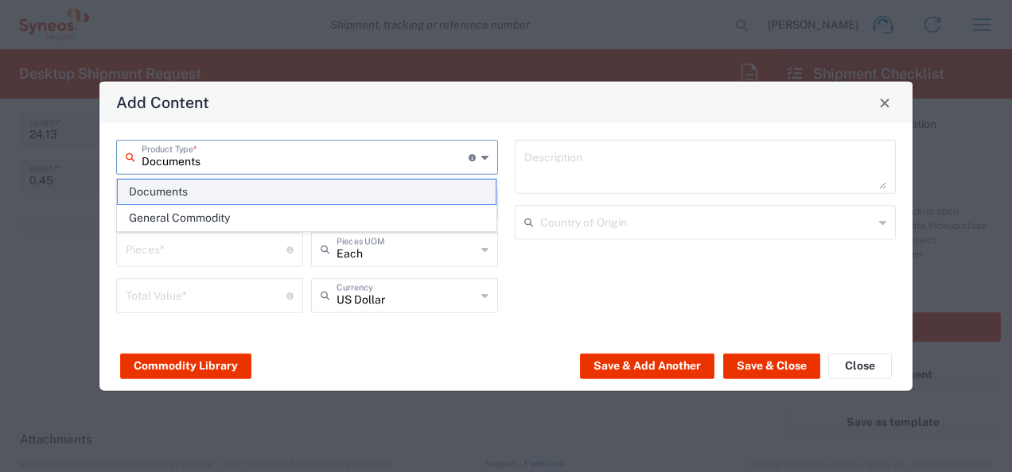
type textarea "Documents"
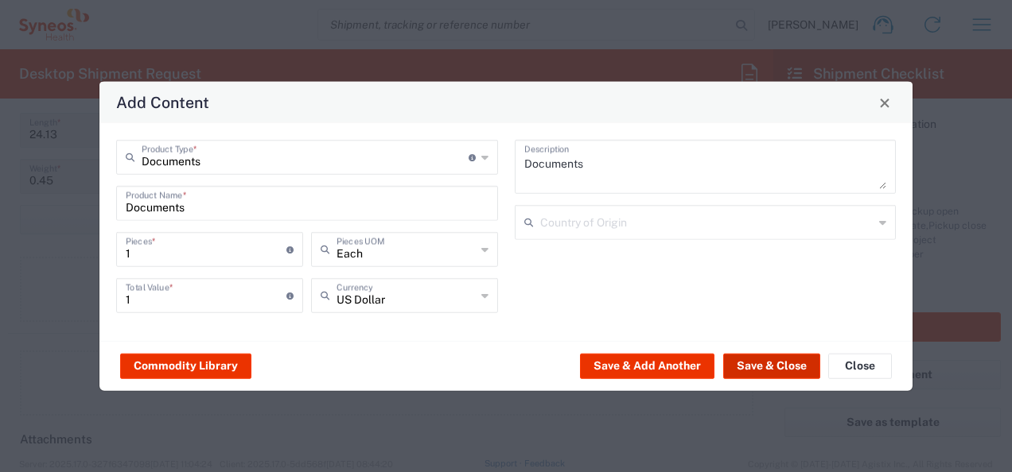
click at [778, 363] on button "Save & Close" at bounding box center [771, 365] width 97 height 25
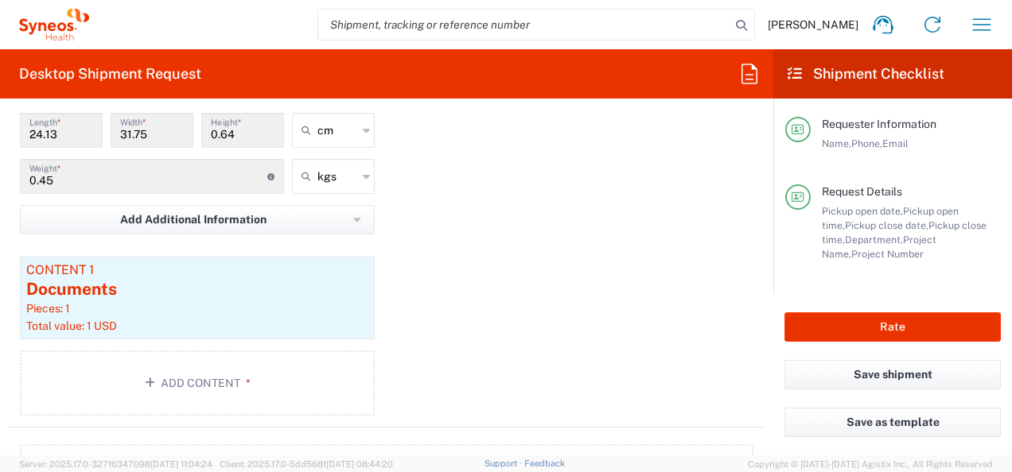
click at [424, 235] on div "Package 1 Envelope Type * Material used to package goods Envelope Large Box Med…" at bounding box center [386, 206] width 757 height 443
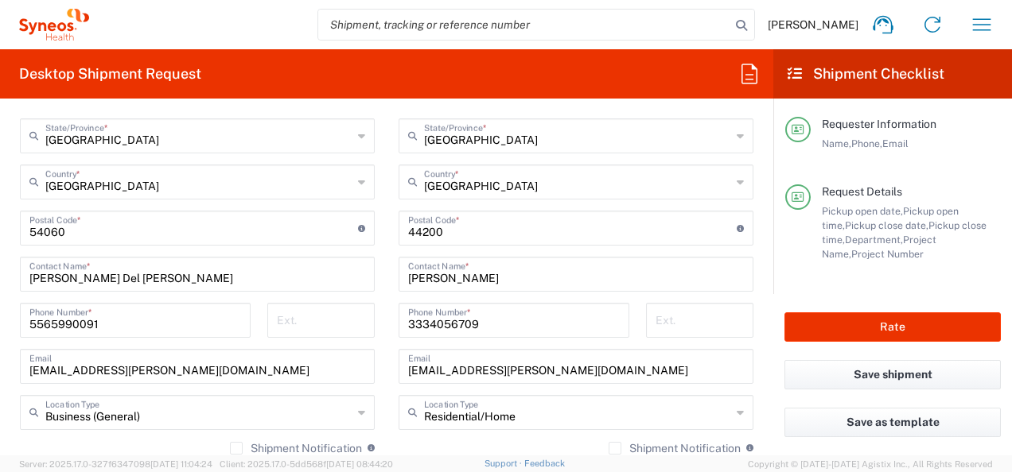
scroll to position [875, 0]
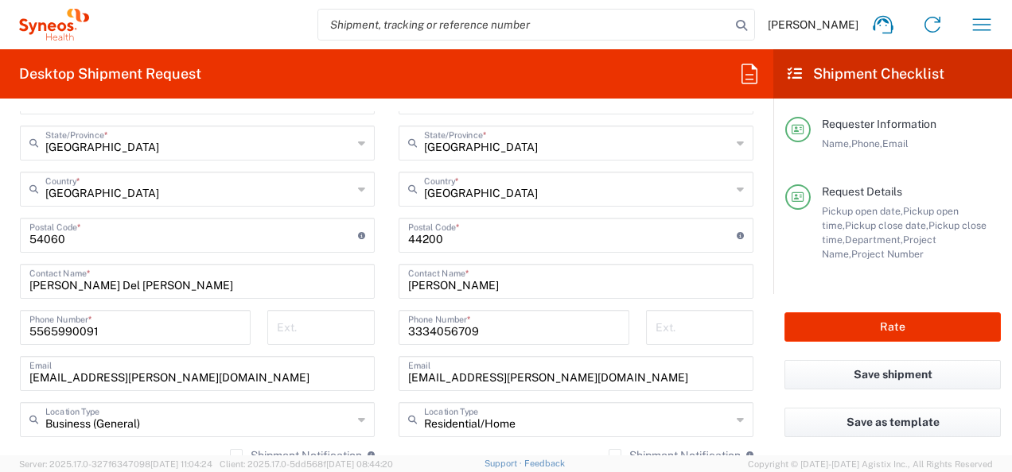
click at [386, 285] on main "Location [PERSON_NAME] LLC-[GEOGRAPHIC_DATA] [GEOGRAPHIC_DATA] [GEOGRAPHIC_DATA…" at bounding box center [575, 229] width 379 height 668
drag, startPoint x: 95, startPoint y: 331, endPoint x: 14, endPoint y: 331, distance: 81.1
click at [14, 331] on div "[PHONE_NUMBER] Phone Number *" at bounding box center [135, 333] width 247 height 46
click at [377, 313] on main "Location [PERSON_NAME] LLC-[GEOGRAPHIC_DATA] [GEOGRAPHIC_DATA] [GEOGRAPHIC_DATA…" at bounding box center [197, 252] width 379 height 714
click at [390, 310] on div "[PHONE_NUMBER] Phone Number *" at bounding box center [513, 333] width 247 height 46
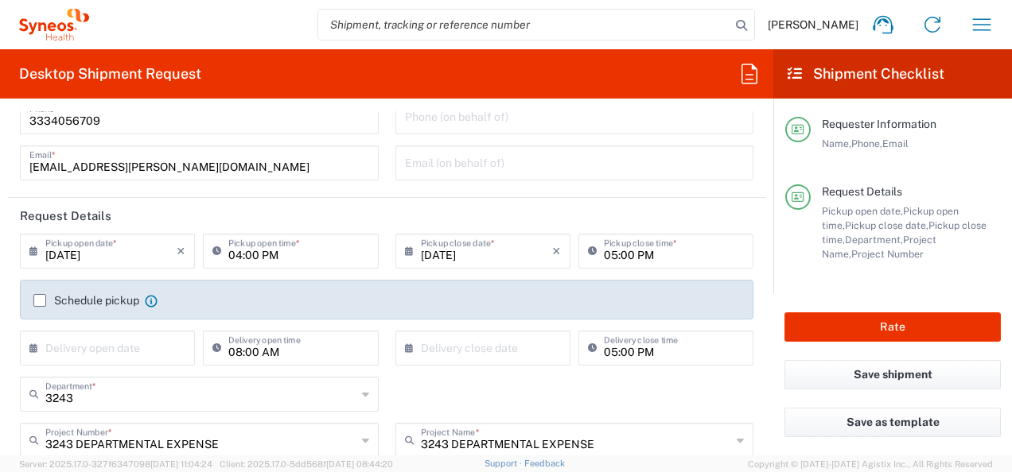
scroll to position [80, 0]
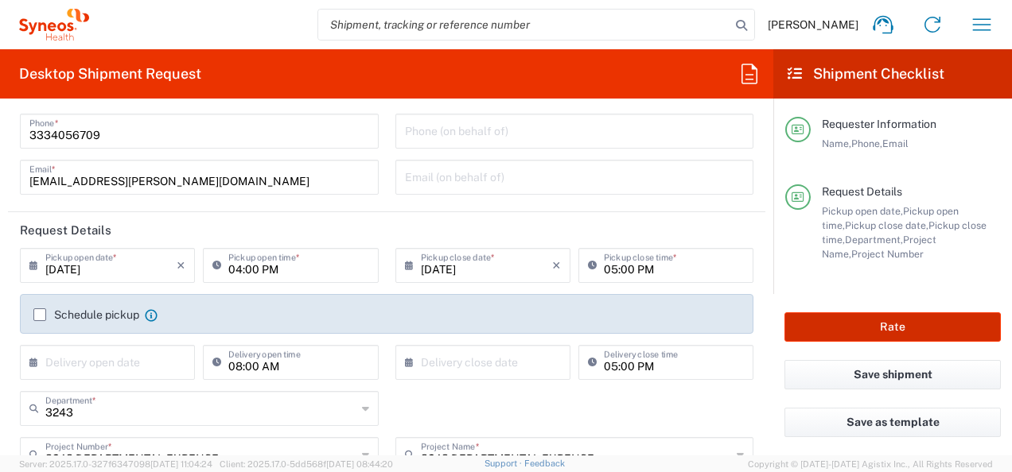
click at [858, 330] on button "Rate" at bounding box center [892, 327] width 216 height 29
type input "3243 DEPARTMENTAL EXPENSE"
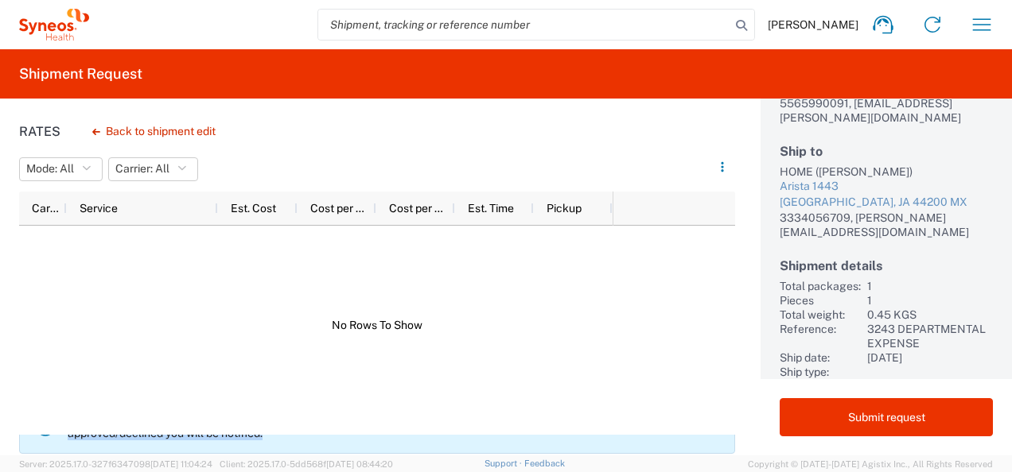
scroll to position [32, 0]
drag, startPoint x: 68, startPoint y: 442, endPoint x: 270, endPoint y: 445, distance: 202.0
click at [270, 445] on p "Your shipment has been sent to the Compliance team for review due to a potentia…" at bounding box center [395, 431] width 654 height 29
copy p "Your shipment has been sent to the Compliance team for review due to a potentia…"
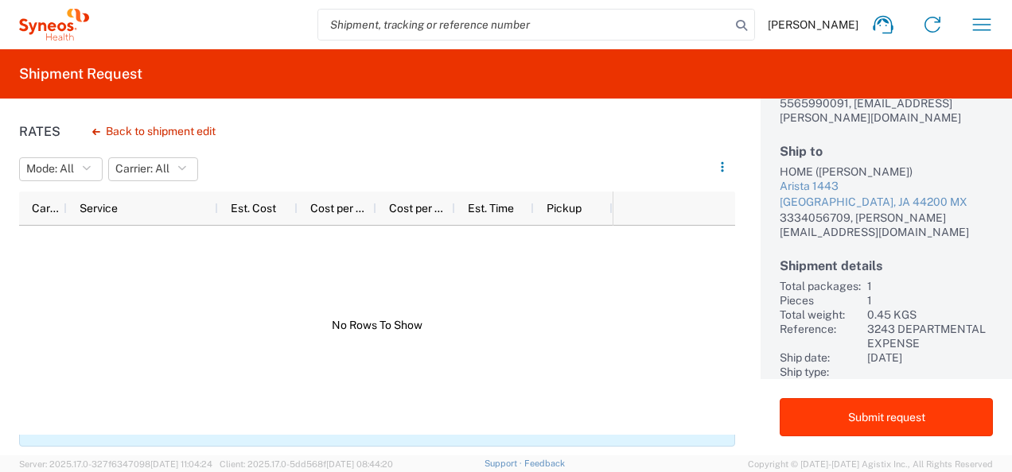
click at [903, 421] on button "Submit request" at bounding box center [885, 417] width 213 height 38
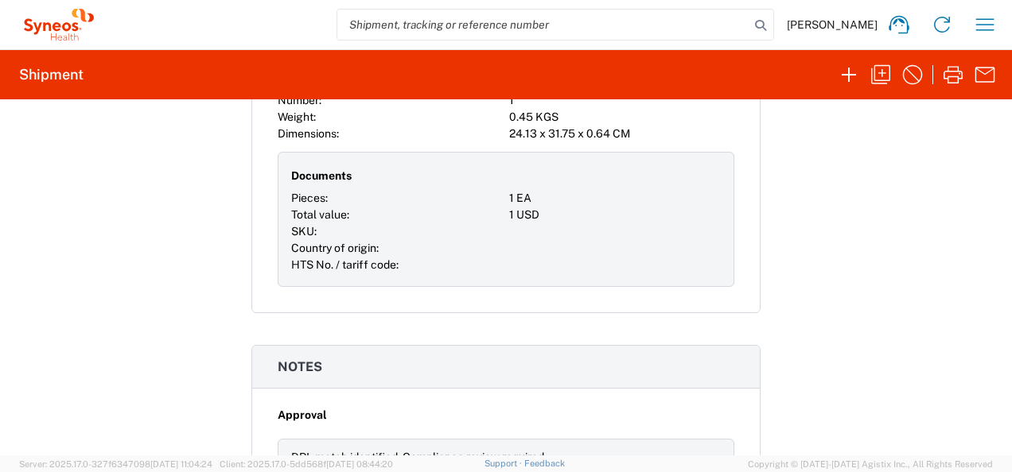
scroll to position [1315, 0]
